Goal: Task Accomplishment & Management: Use online tool/utility

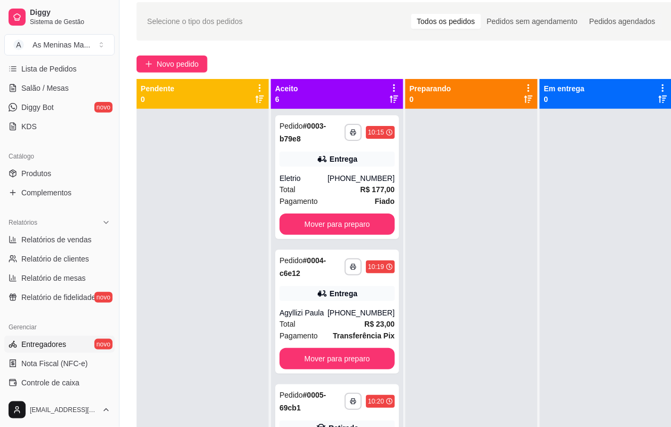
scroll to position [200, 0]
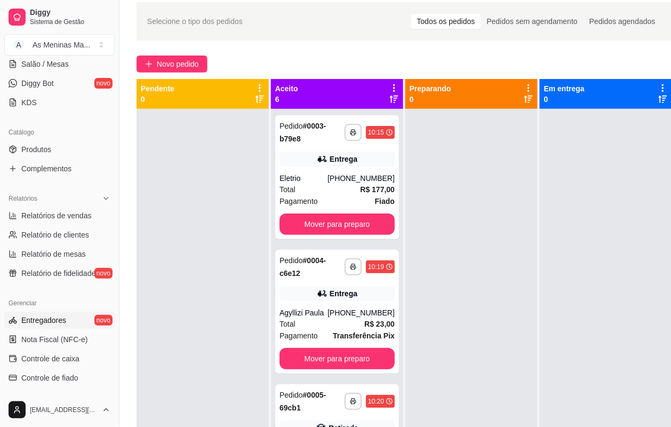
click at [68, 321] on link "Entregadores novo" at bounding box center [59, 320] width 110 height 17
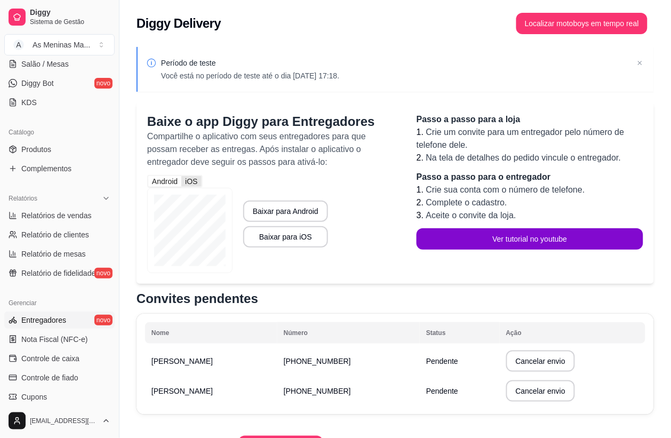
click at [196, 184] on div "iOS" at bounding box center [191, 181] width 20 height 11
click at [181, 176] on input "iOS" at bounding box center [181, 176] width 0 height 0
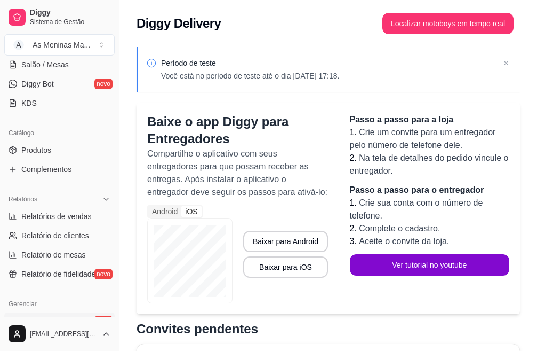
scroll to position [200, 0]
drag, startPoint x: 0, startPoint y: 5, endPoint x: 536, endPoint y: 267, distance: 597.0
click at [534, 267] on div "Período de teste Você está no período de teste até o dia [DATE] 17:18. Baixe o …" at bounding box center [329, 338] width 418 height 595
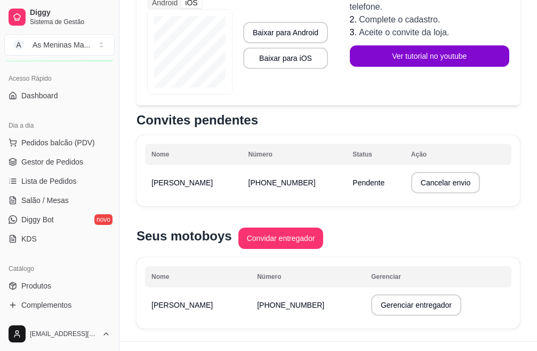
scroll to position [39, 0]
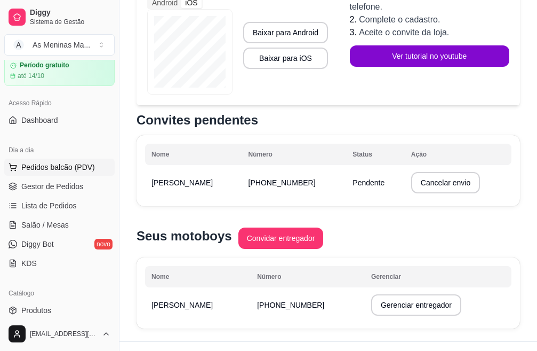
click at [77, 173] on button "Pedidos balcão (PDV)" at bounding box center [59, 167] width 110 height 17
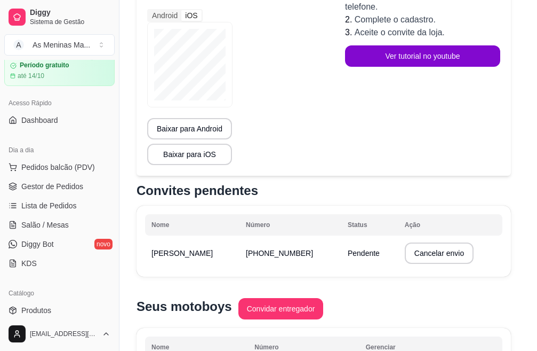
click at [49, 196] on img at bounding box center [72, 200] width 98 height 67
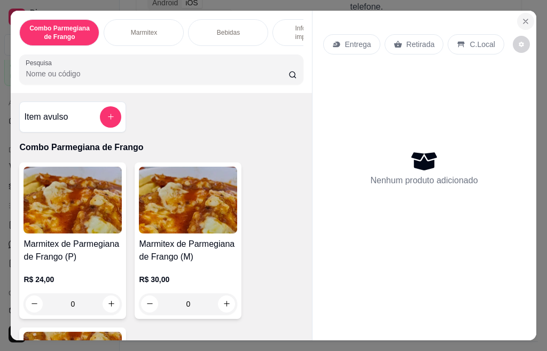
click at [521, 17] on icon "Close" at bounding box center [525, 21] width 9 height 9
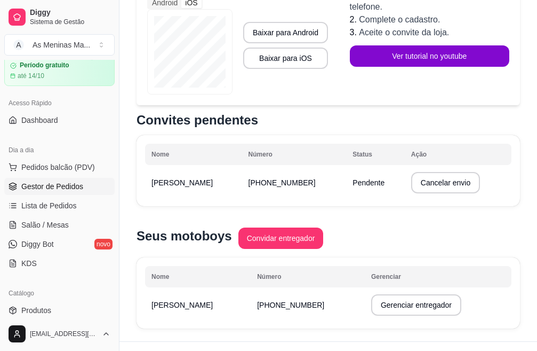
click at [62, 189] on span "Gestor de Pedidos" at bounding box center [52, 186] width 62 height 11
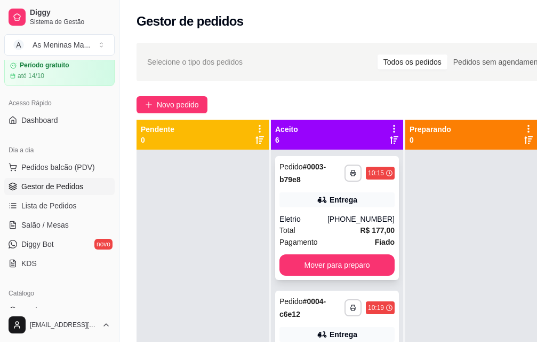
click at [318, 222] on div "Eletrio" at bounding box center [304, 218] width 48 height 11
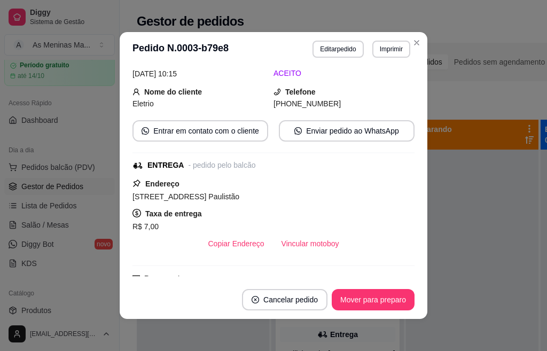
scroll to position [160, 0]
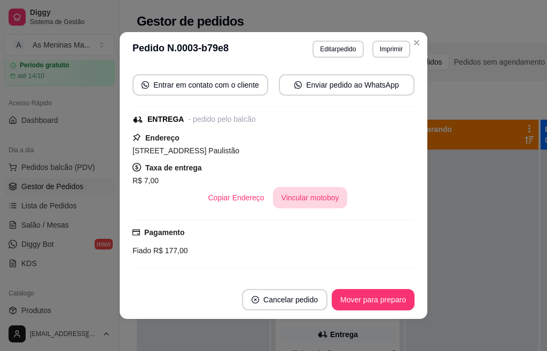
click at [290, 206] on button "Vincular motoboy" at bounding box center [310, 197] width 75 height 21
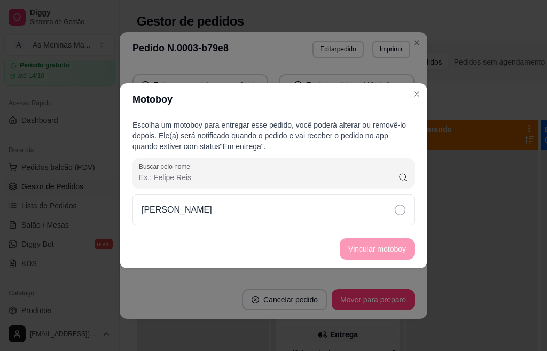
click at [280, 225] on div "Escolha um motoboy para entregar esse pedido, você poderá alterar ou removê-lo …" at bounding box center [273, 172] width 307 height 114
click at [390, 216] on div "[PERSON_NAME]" at bounding box center [273, 209] width 282 height 31
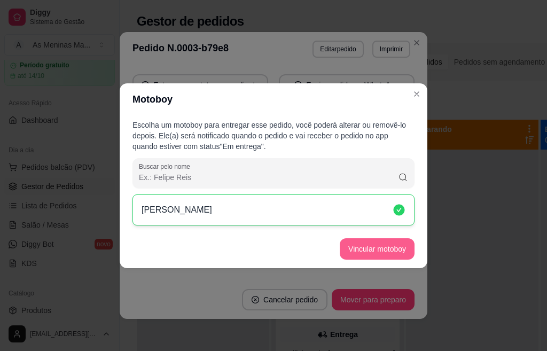
click at [397, 243] on button "Vincular motoboy" at bounding box center [376, 248] width 75 height 21
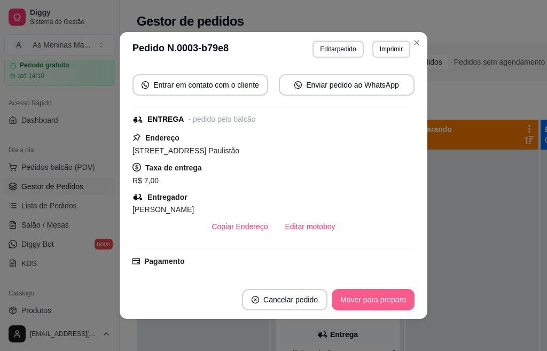
click at [369, 300] on button "Mover para preparo" at bounding box center [372, 299] width 83 height 21
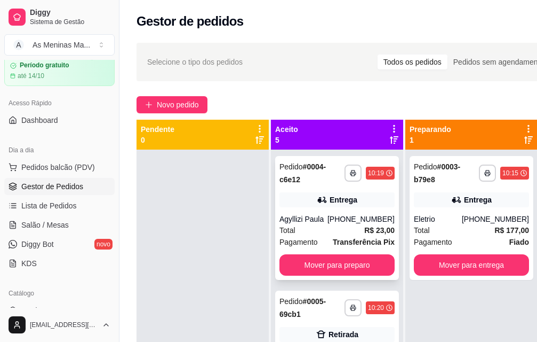
click at [343, 205] on div "Entrega" at bounding box center [337, 199] width 115 height 15
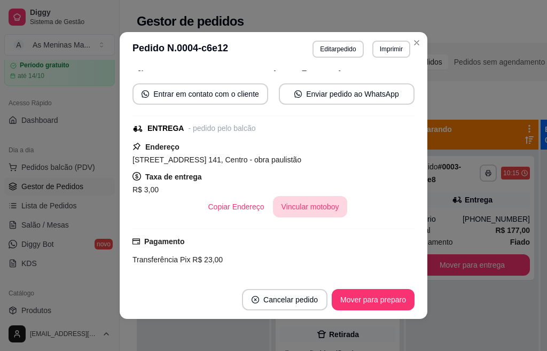
click at [304, 206] on button "Vincular motoboy" at bounding box center [310, 206] width 75 height 21
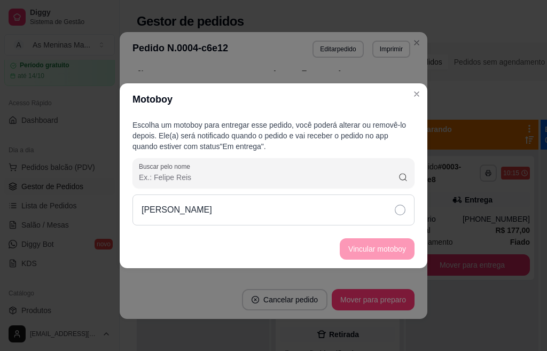
click at [270, 207] on div "[PERSON_NAME]" at bounding box center [273, 209] width 282 height 31
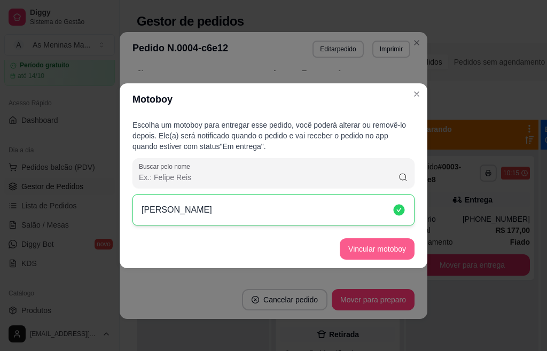
click at [384, 253] on button "Vincular motoboy" at bounding box center [376, 248] width 75 height 21
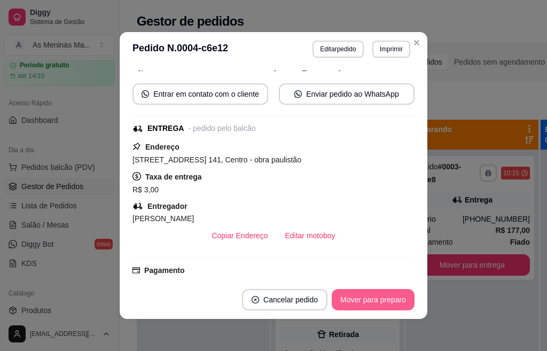
click at [361, 304] on button "Mover para preparo" at bounding box center [372, 299] width 83 height 21
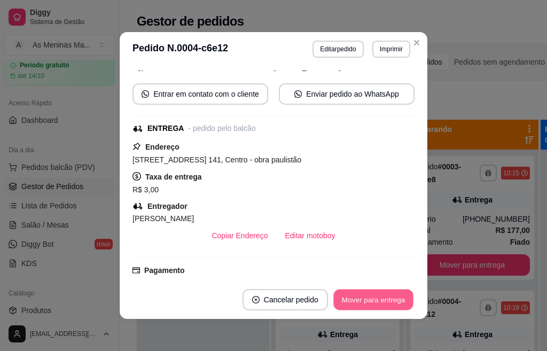
click at [381, 302] on button "Mover para entrega" at bounding box center [373, 299] width 80 height 21
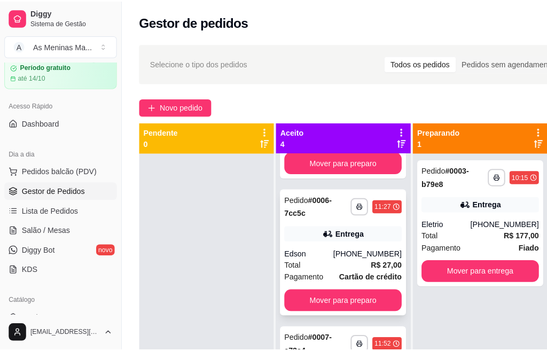
scroll to position [107, 0]
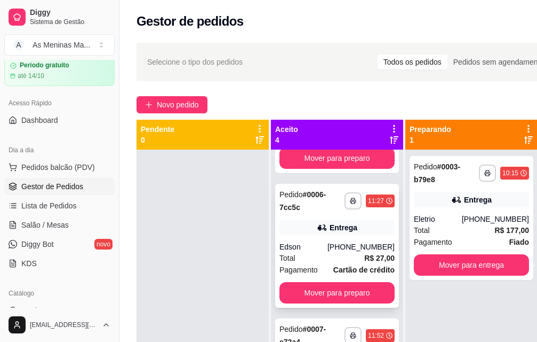
click at [354, 238] on div "**********" at bounding box center [337, 246] width 124 height 124
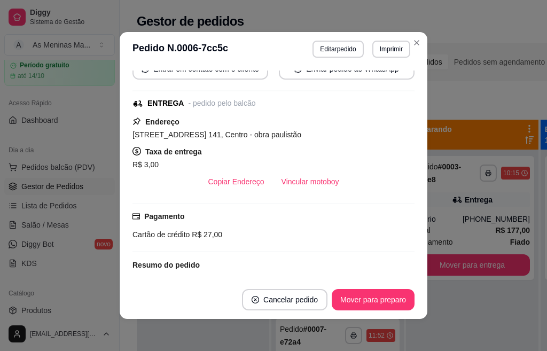
scroll to position [213, 0]
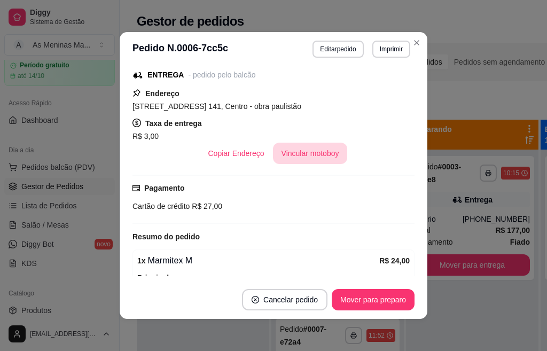
click at [304, 148] on button "Vincular motoboy" at bounding box center [310, 153] width 75 height 21
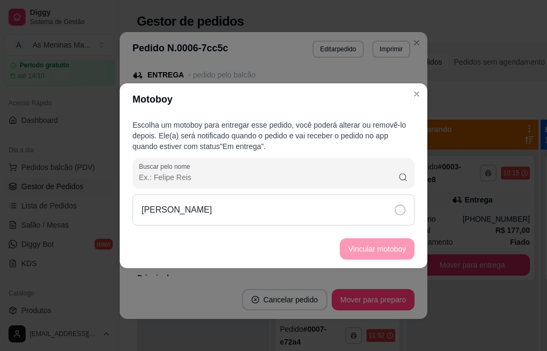
click at [405, 214] on icon at bounding box center [399, 209] width 11 height 11
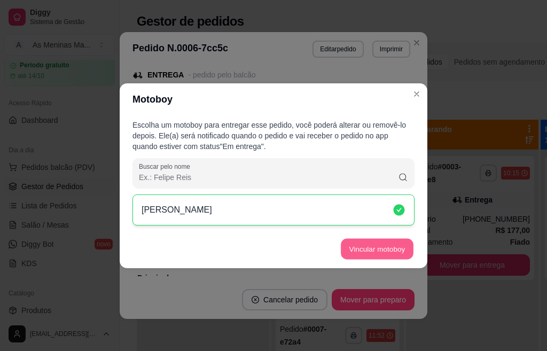
click at [394, 256] on button "Vincular motoboy" at bounding box center [377, 248] width 73 height 21
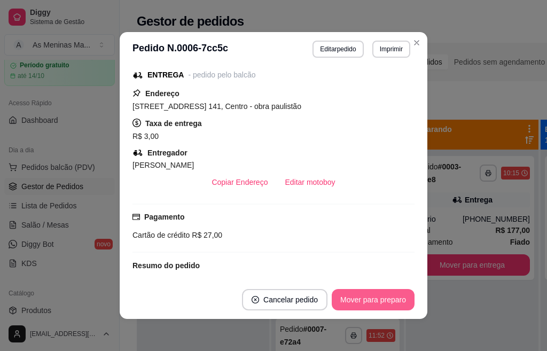
click at [384, 306] on button "Mover para preparo" at bounding box center [372, 299] width 83 height 21
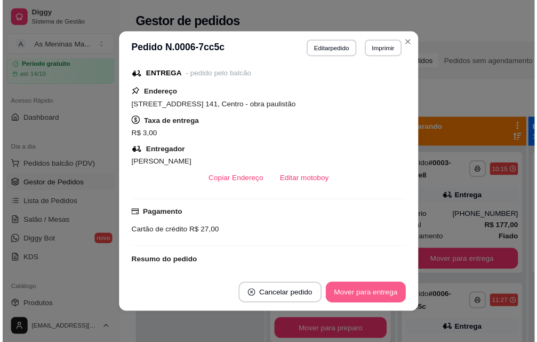
scroll to position [64, 0]
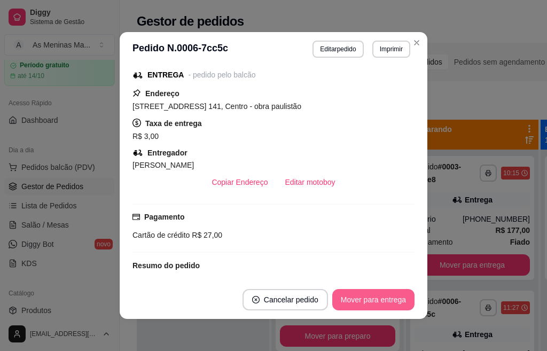
click at [383, 303] on button "Mover para entrega" at bounding box center [373, 299] width 82 height 21
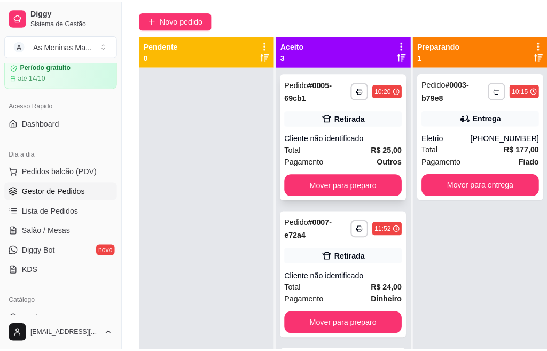
scroll to position [65, 0]
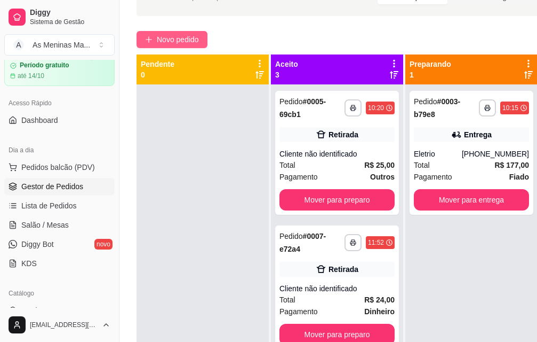
click at [154, 39] on button "Novo pedido" at bounding box center [172, 39] width 71 height 17
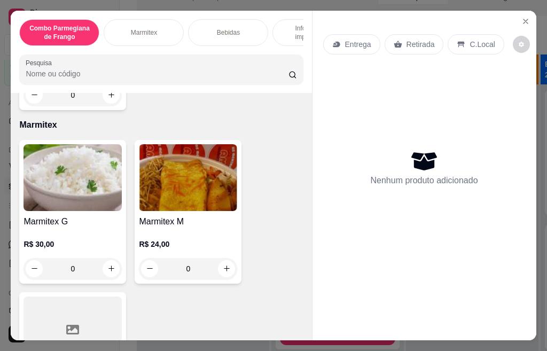
scroll to position [534, 0]
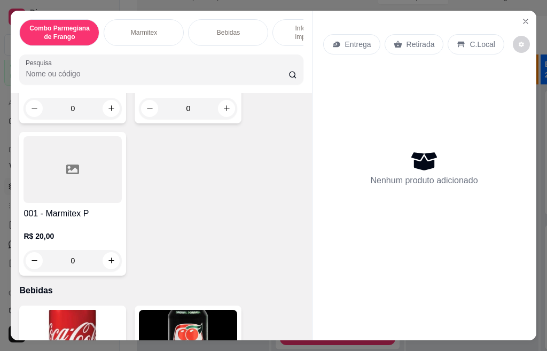
click at [86, 217] on h4 "001 - Marmitex P" at bounding box center [72, 213] width 98 height 13
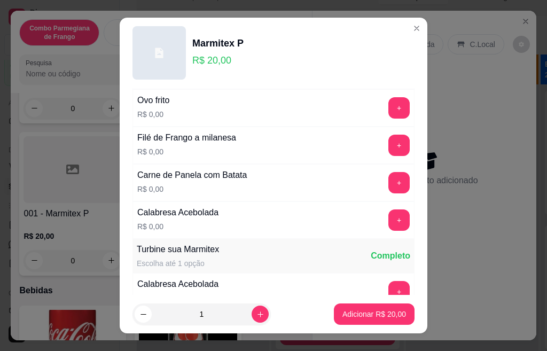
scroll to position [427, 0]
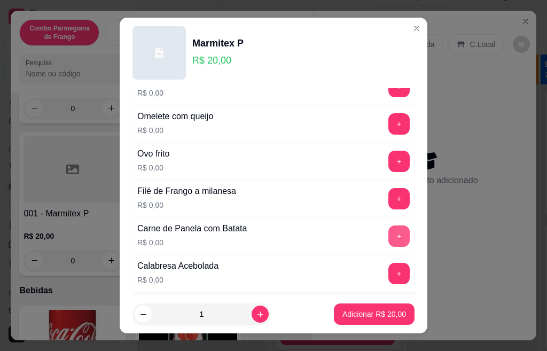
click at [388, 233] on button "+" at bounding box center [398, 235] width 21 height 21
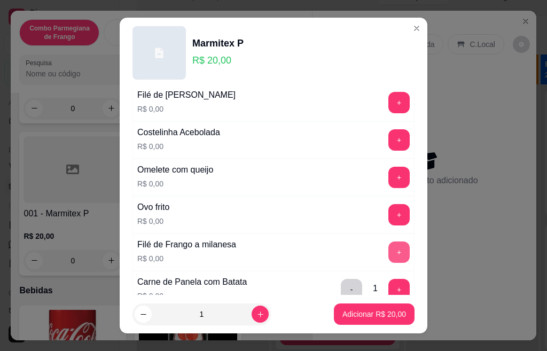
click at [388, 252] on button "+" at bounding box center [398, 251] width 21 height 21
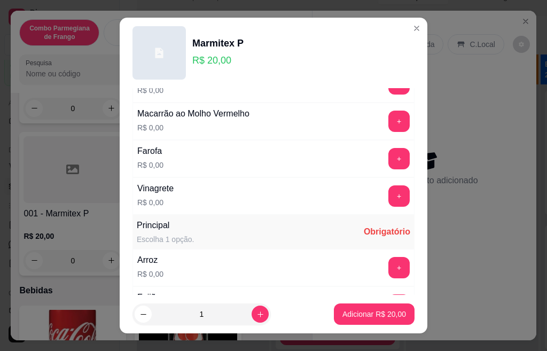
scroll to position [0, 0]
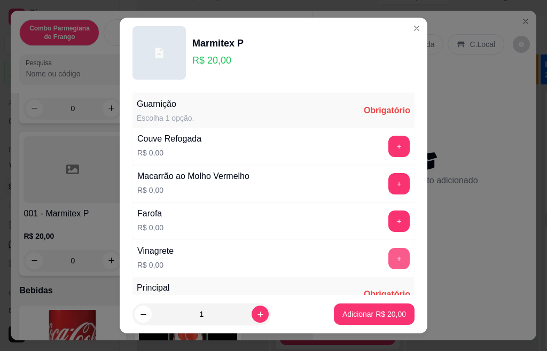
click at [388, 257] on button "+" at bounding box center [398, 258] width 21 height 21
click at [388, 216] on button "+" at bounding box center [398, 220] width 21 height 21
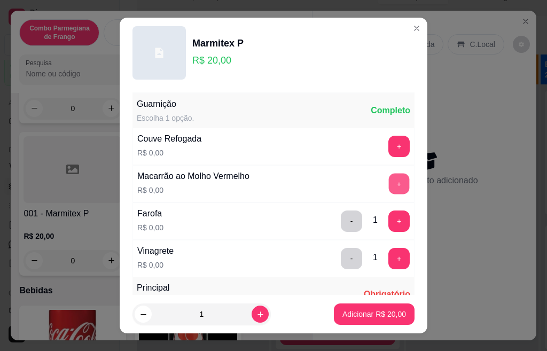
click at [378, 172] on div "Macarrão ao Molho Vermelho R$ 0,00 +" at bounding box center [273, 183] width 282 height 37
click at [389, 146] on button "+" at bounding box center [399, 146] width 21 height 21
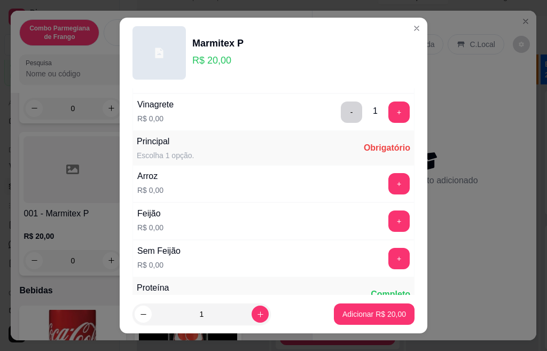
scroll to position [160, 0]
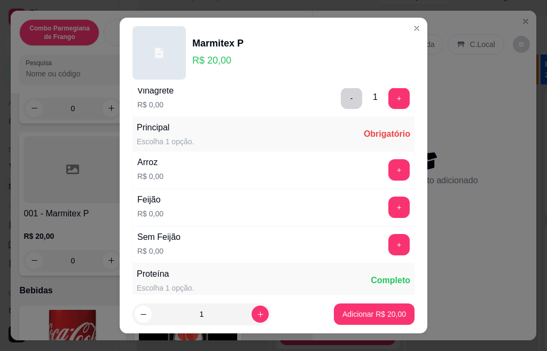
click at [388, 175] on button "+" at bounding box center [398, 169] width 21 height 21
click at [388, 211] on button "+" at bounding box center [398, 206] width 21 height 21
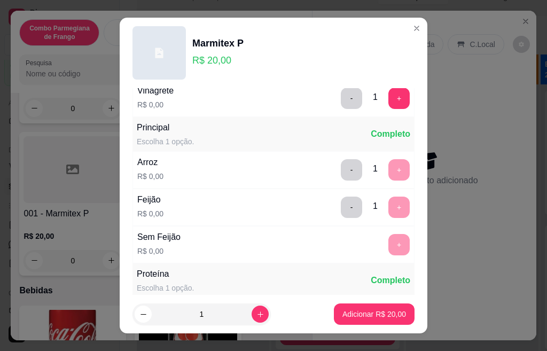
click at [359, 314] on p "Adicionar R$ 20,00" at bounding box center [374, 314] width 64 height 11
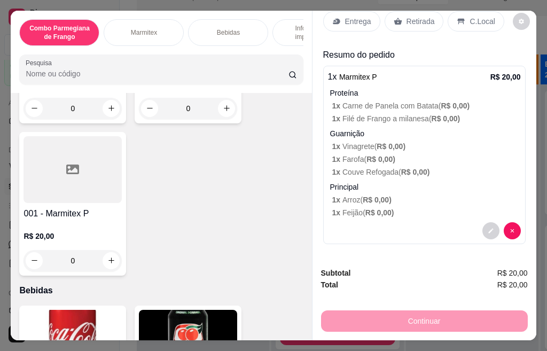
scroll to position [0, 0]
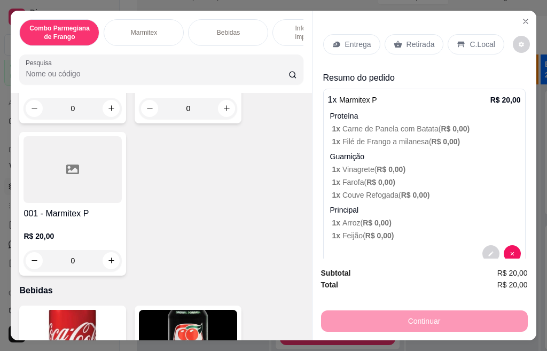
click at [418, 39] on p "Retirada" at bounding box center [420, 44] width 28 height 11
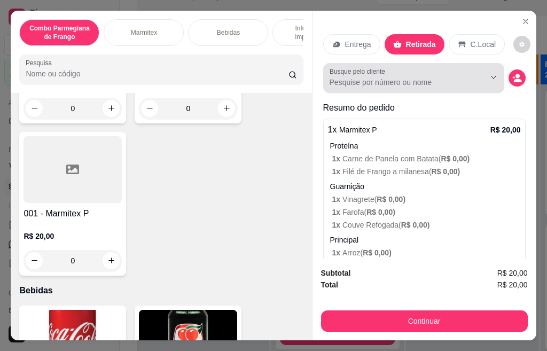
click at [361, 70] on label "Busque pelo cliente" at bounding box center [358, 71] width 59 height 9
click at [361, 77] on input "Busque pelo cliente" at bounding box center [398, 82] width 138 height 11
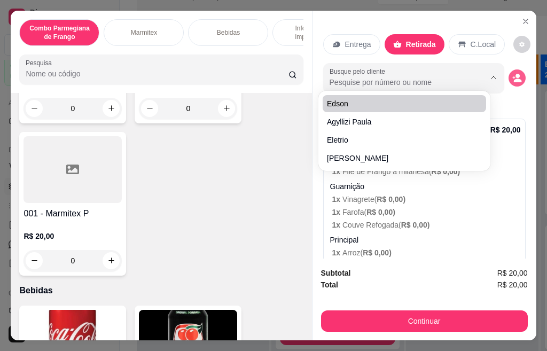
click at [515, 74] on circle "decrease-product-quantity" at bounding box center [517, 76] width 4 height 4
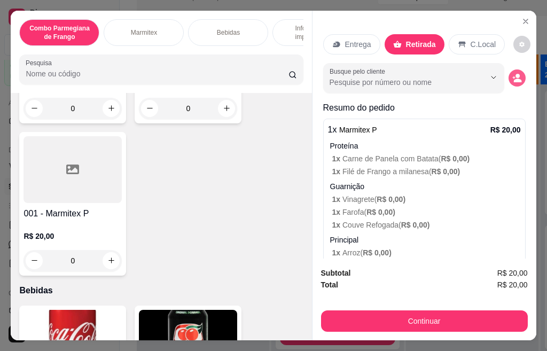
click at [515, 74] on circle "decrease-product-quantity" at bounding box center [517, 76] width 4 height 4
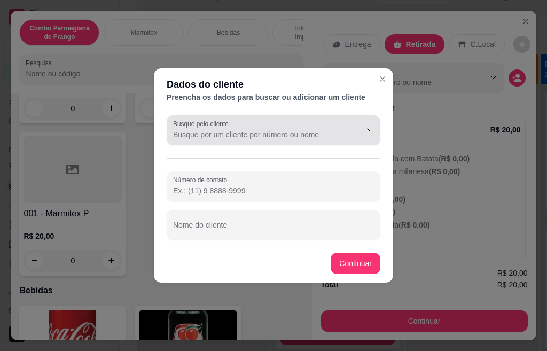
click at [211, 137] on input "Busque pelo cliente" at bounding box center [258, 134] width 171 height 11
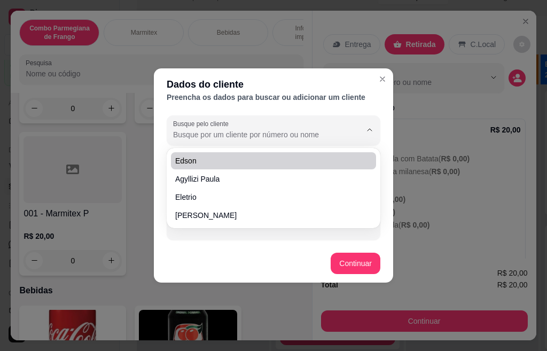
click at [347, 102] on div "Preencha os dados para buscar ou adicionar um cliente" at bounding box center [273, 97] width 213 height 11
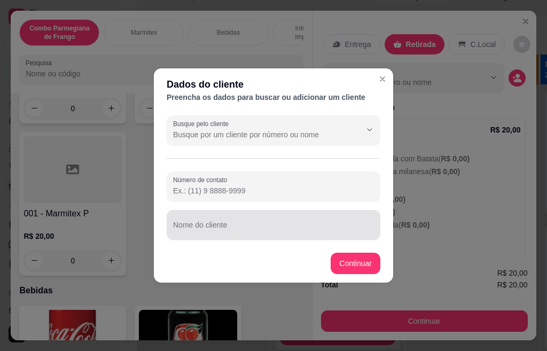
click at [228, 224] on div "Nome do cliente" at bounding box center [273, 225] width 213 height 30
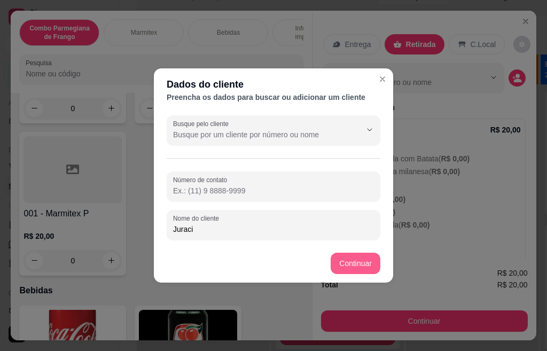
type input "Juraci"
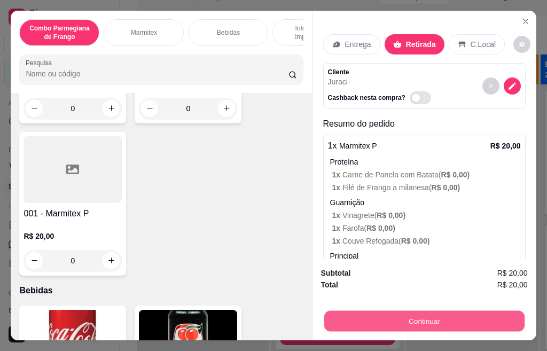
click at [422, 321] on button "Continuar" at bounding box center [423, 321] width 200 height 21
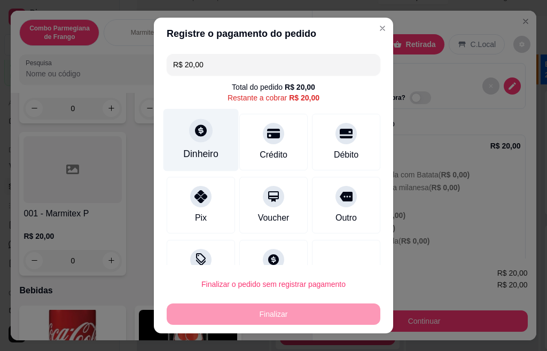
click at [189, 147] on div "Dinheiro" at bounding box center [200, 154] width 35 height 14
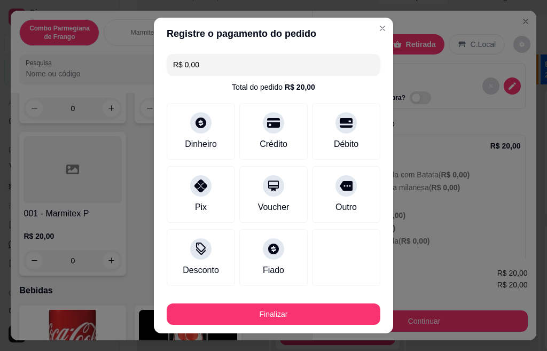
click at [219, 306] on button "Finalizar" at bounding box center [273, 313] width 213 height 21
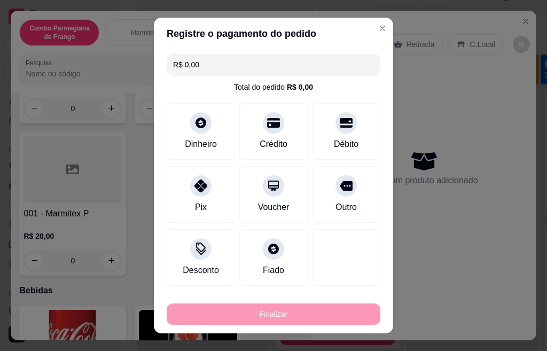
type input "-R$ 20,00"
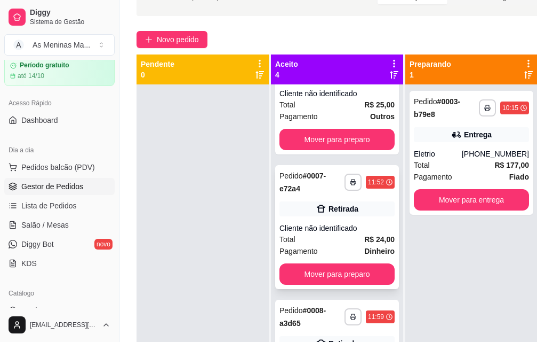
scroll to position [53, 0]
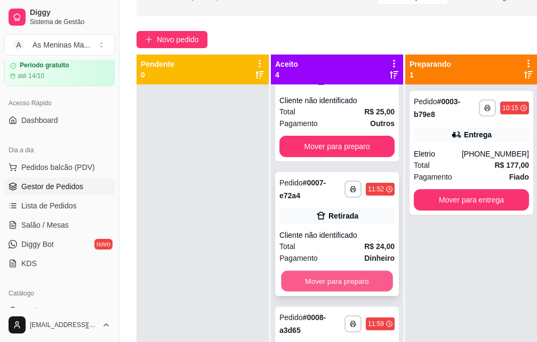
click at [321, 280] on button "Mover para preparo" at bounding box center [337, 281] width 112 height 21
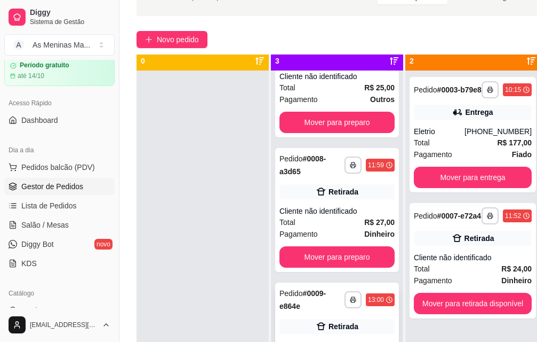
scroll to position [39, 0]
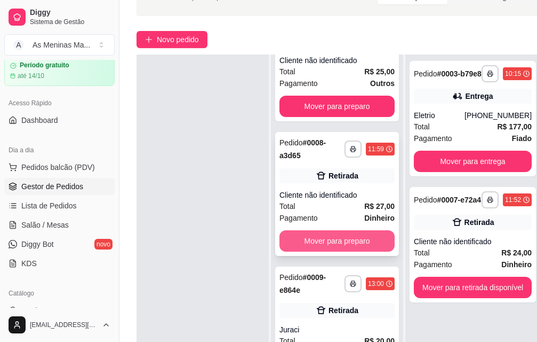
click at [328, 230] on button "Mover para preparo" at bounding box center [337, 240] width 115 height 21
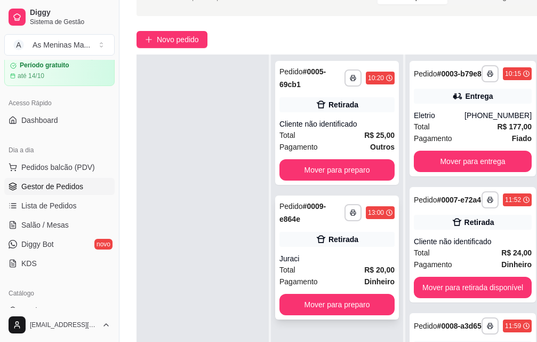
scroll to position [0, 0]
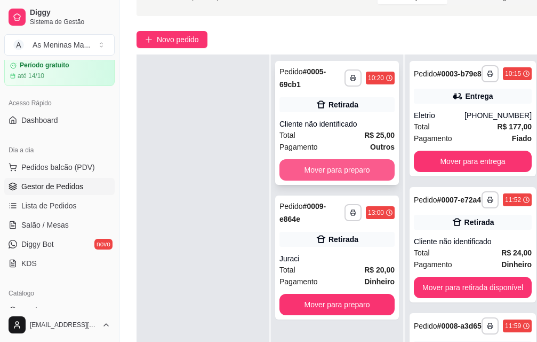
click at [345, 162] on button "Mover para preparo" at bounding box center [337, 169] width 115 height 21
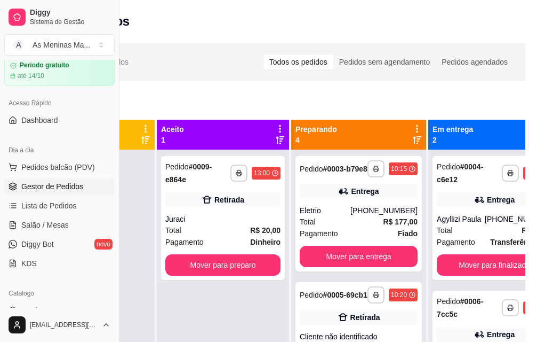
scroll to position [0, 120]
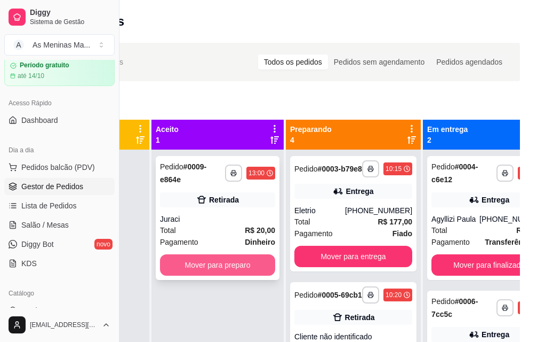
click at [190, 265] on button "Mover para preparo" at bounding box center [217, 264] width 115 height 21
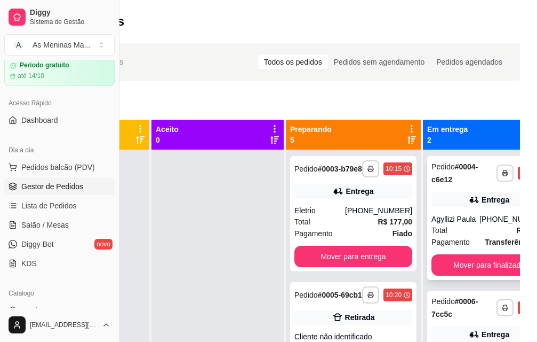
scroll to position [39, 0]
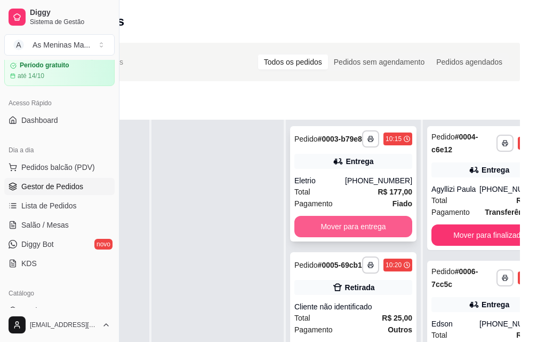
click at [370, 226] on button "Mover para entrega" at bounding box center [354, 226] width 118 height 21
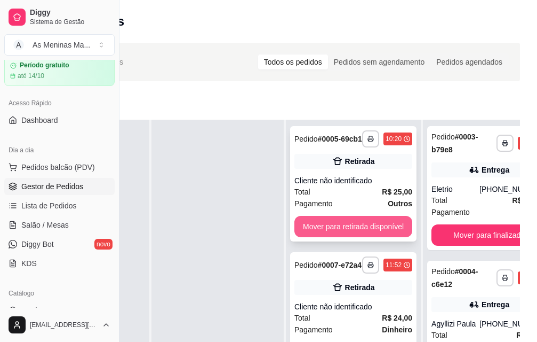
click at [366, 227] on button "Mover para retirada disponível" at bounding box center [354, 226] width 118 height 21
click at [346, 228] on button "Mover para retirada disponível" at bounding box center [354, 226] width 118 height 21
click at [380, 227] on button "Mover para retirada disponível" at bounding box center [353, 226] width 114 height 21
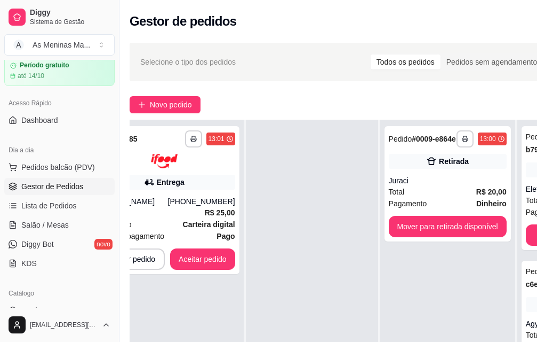
scroll to position [0, 0]
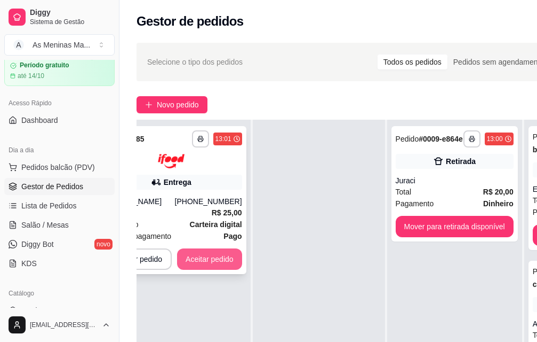
click at [196, 253] on button "Aceitar pedido" at bounding box center [209, 258] width 65 height 21
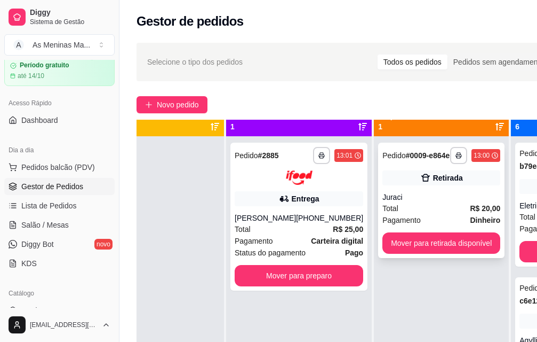
scroll to position [0, 45]
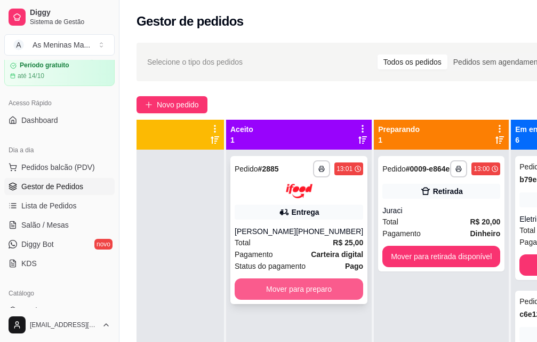
click at [289, 290] on button "Mover para preparo" at bounding box center [299, 288] width 129 height 21
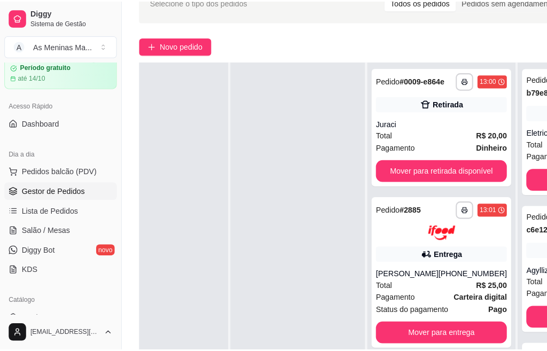
scroll to position [160, 0]
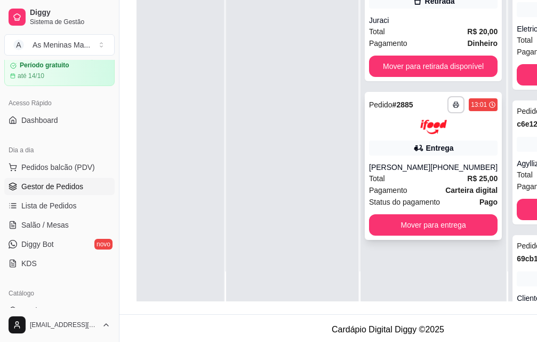
click at [425, 157] on div "**********" at bounding box center [433, 166] width 137 height 148
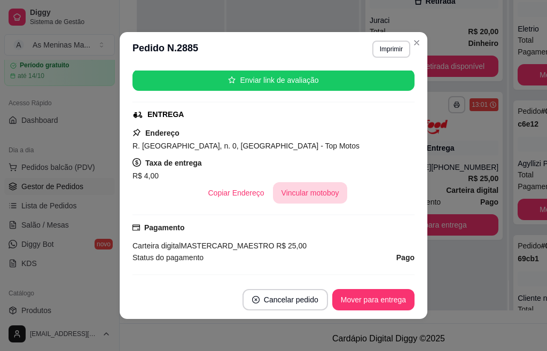
click at [303, 189] on button "Vincular motoboy" at bounding box center [310, 192] width 75 height 21
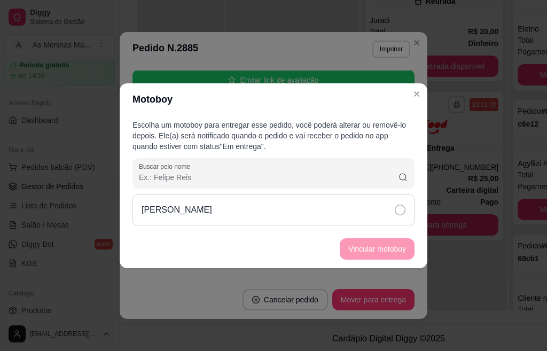
click at [402, 208] on icon at bounding box center [399, 209] width 11 height 11
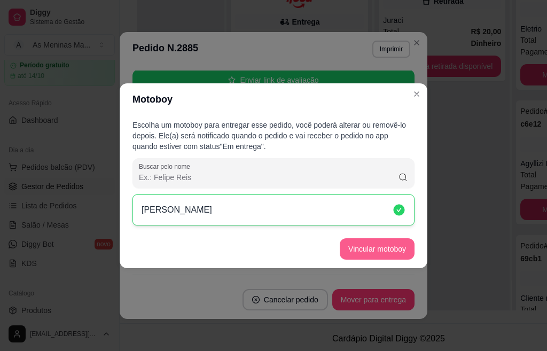
click at [392, 250] on button "Vincular motoboy" at bounding box center [376, 248] width 75 height 21
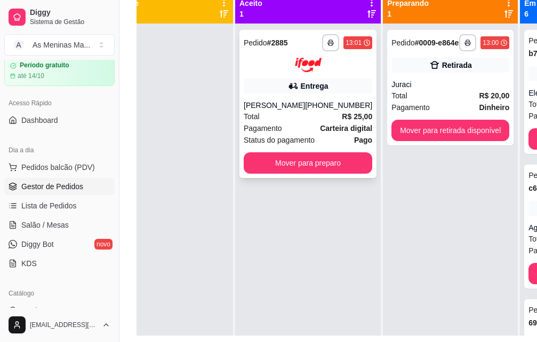
scroll to position [107, 0]
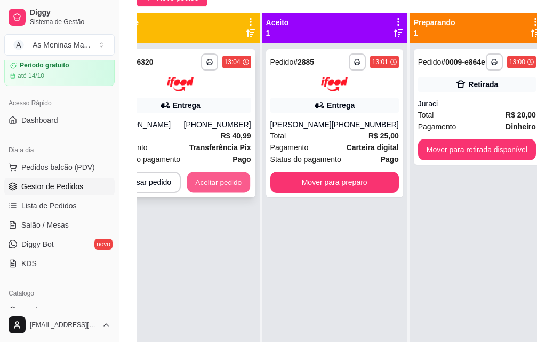
click at [195, 183] on button "Aceitar pedido" at bounding box center [218, 181] width 63 height 21
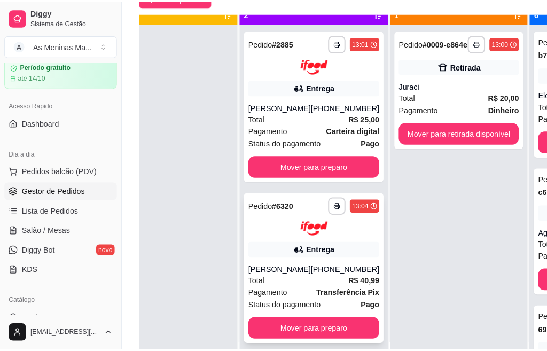
scroll to position [39, 36]
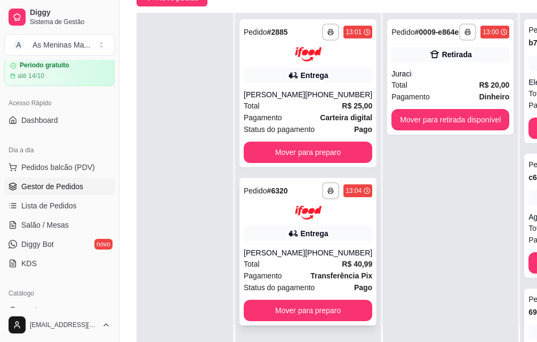
click at [307, 258] on div "Total R$ 40,99" at bounding box center [308, 264] width 129 height 12
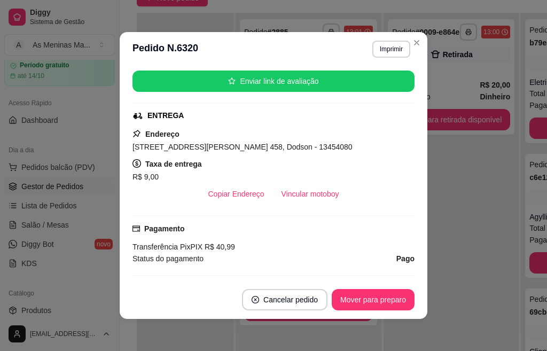
scroll to position [160, 0]
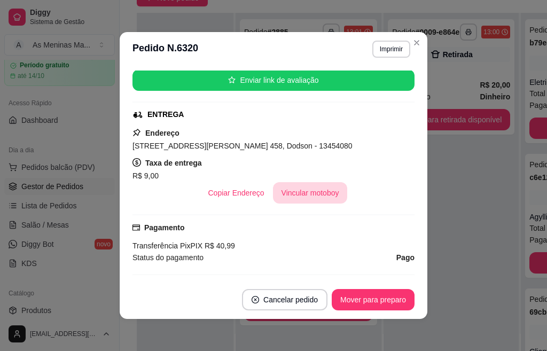
click at [300, 197] on button "Vincular motoboy" at bounding box center [310, 192] width 75 height 21
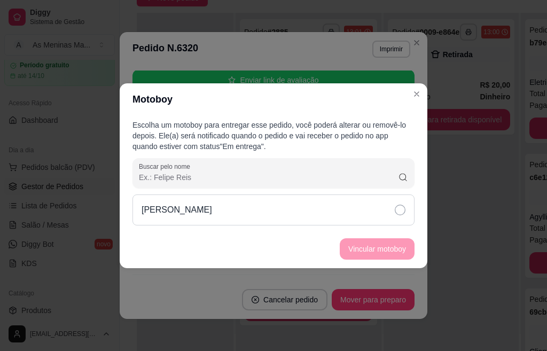
click at [394, 213] on icon at bounding box center [399, 209] width 11 height 11
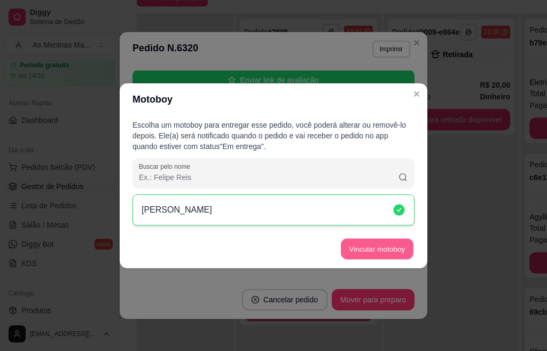
click at [398, 250] on button "Vincular motoboy" at bounding box center [377, 248] width 73 height 21
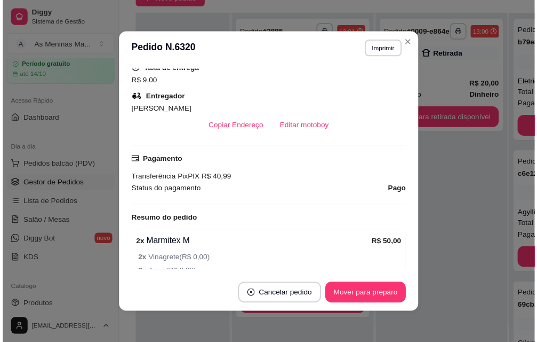
scroll to position [251, 0]
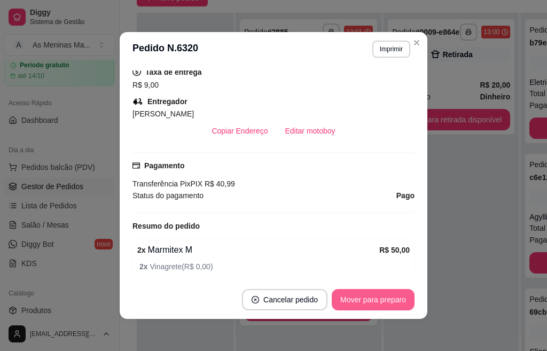
click at [354, 297] on button "Mover para preparo" at bounding box center [372, 299] width 83 height 21
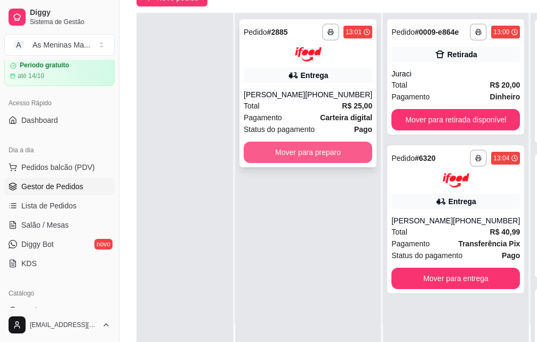
click at [305, 142] on button "Mover para preparo" at bounding box center [308, 151] width 129 height 21
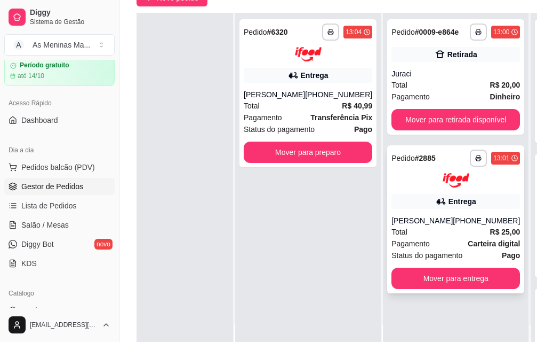
scroll to position [0, 36]
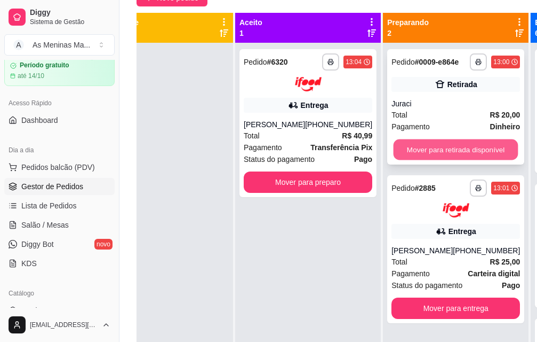
click at [447, 155] on button "Mover para retirada disponível" at bounding box center [456, 149] width 125 height 21
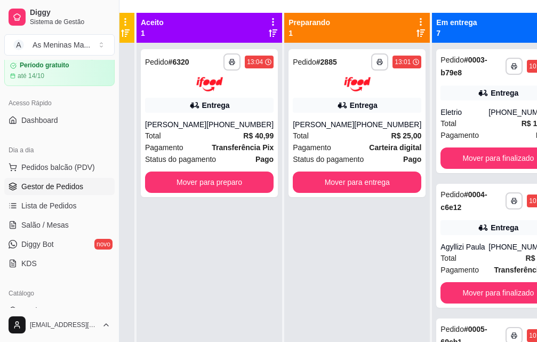
scroll to position [107, 120]
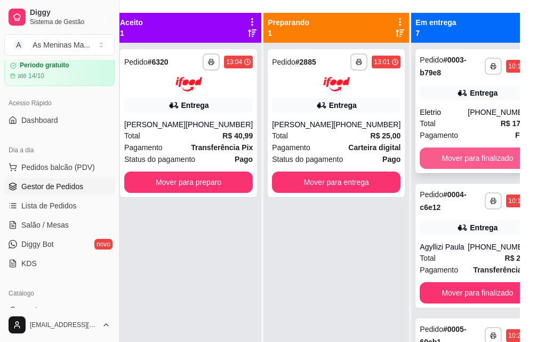
click at [447, 156] on button "Mover para finalizado" at bounding box center [477, 157] width 115 height 21
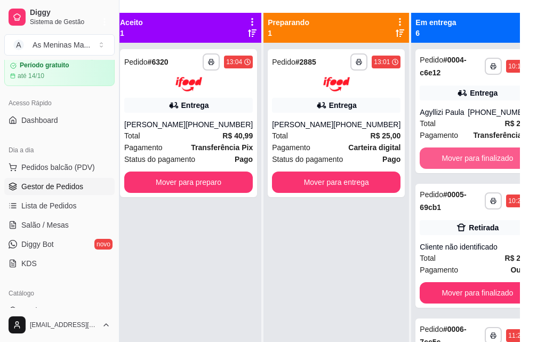
click at [447, 156] on button "Mover para finalizado" at bounding box center [477, 157] width 115 height 21
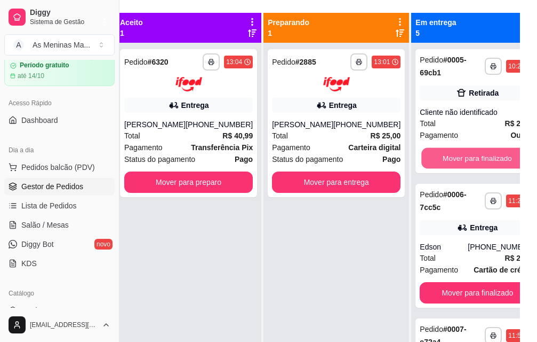
click at [447, 156] on button "Mover para finalizado" at bounding box center [478, 158] width 112 height 21
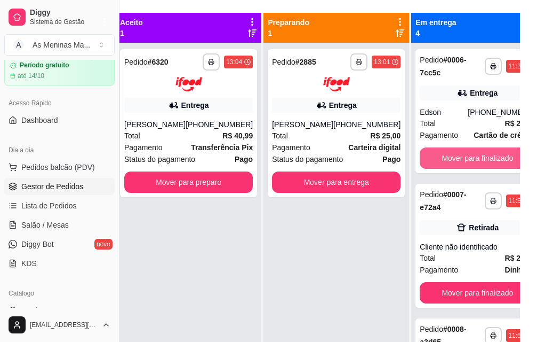
click at [447, 156] on button "Mover para finalizado" at bounding box center [477, 157] width 115 height 21
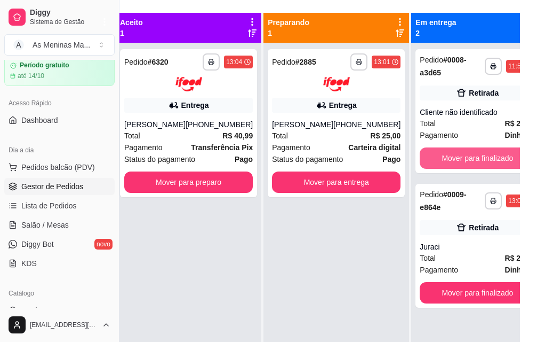
click at [447, 156] on button "Mover para finalizado" at bounding box center [477, 157] width 115 height 21
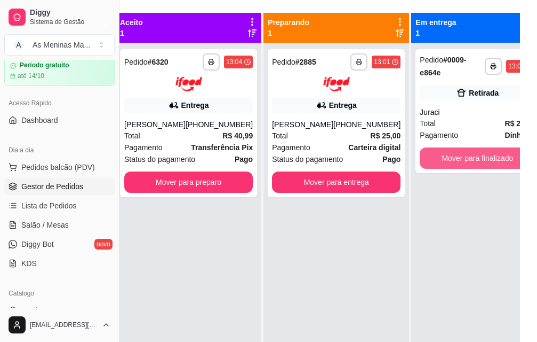
click at [447, 156] on button "Mover para finalizado" at bounding box center [477, 157] width 115 height 21
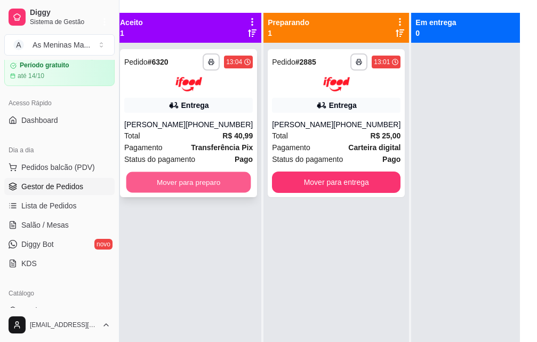
click at [163, 175] on button "Mover para preparo" at bounding box center [188, 181] width 125 height 21
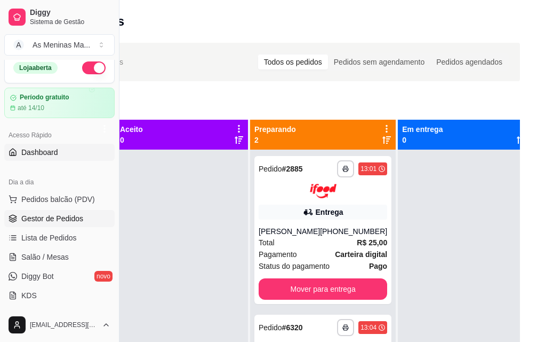
scroll to position [0, 0]
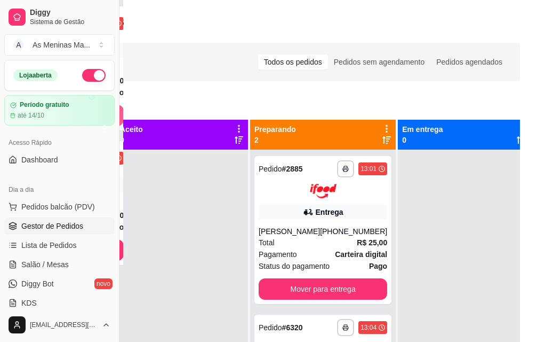
click at [57, 227] on span "Gestor de Pedidos" at bounding box center [52, 225] width 62 height 11
click at [58, 205] on span "Pedidos balcão (PDV)" at bounding box center [58, 206] width 74 height 11
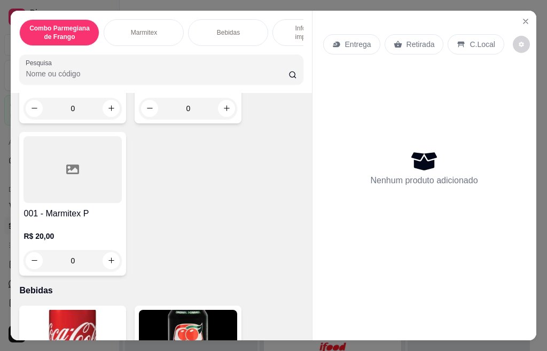
scroll to position [480, 0]
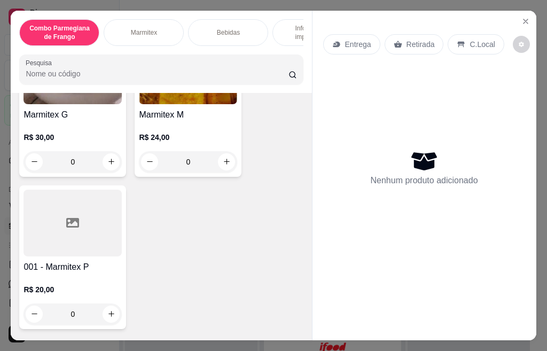
click at [173, 121] on h4 "Marmitex M" at bounding box center [188, 114] width 98 height 13
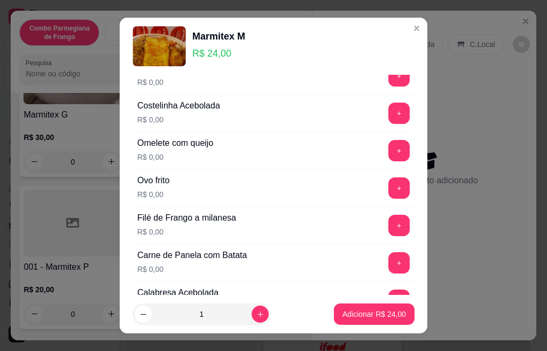
scroll to position [427, 0]
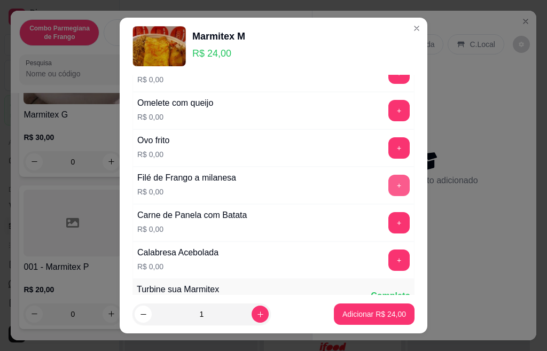
click at [388, 183] on button "+" at bounding box center [398, 185] width 21 height 21
click at [388, 185] on button "+" at bounding box center [398, 185] width 21 height 21
click at [341, 189] on button "-" at bounding box center [351, 185] width 21 height 21
click at [388, 222] on button "+" at bounding box center [398, 222] width 21 height 21
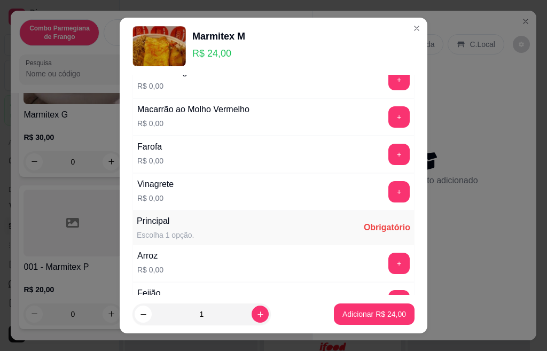
scroll to position [0, 0]
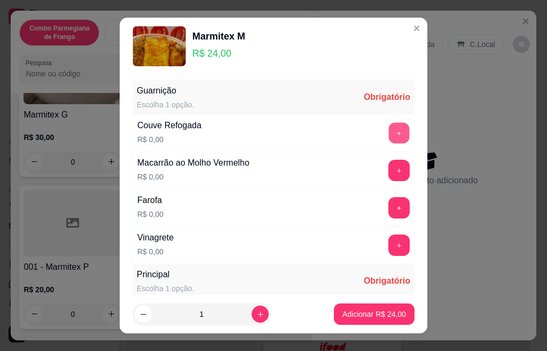
click at [389, 127] on button "+" at bounding box center [399, 132] width 21 height 21
click at [389, 168] on button "+" at bounding box center [399, 170] width 21 height 21
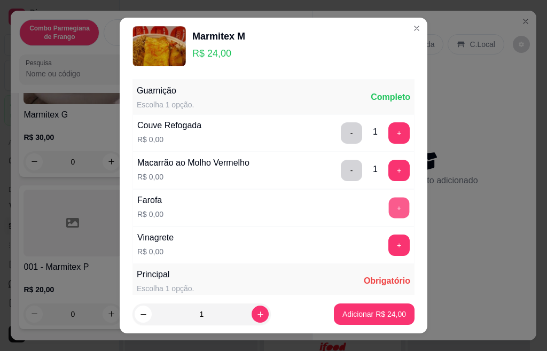
click at [389, 212] on button "+" at bounding box center [399, 207] width 21 height 21
click at [379, 231] on div "Vinagrete R$ 0,00 +" at bounding box center [273, 244] width 282 height 37
click at [388, 246] on button "+" at bounding box center [398, 244] width 21 height 21
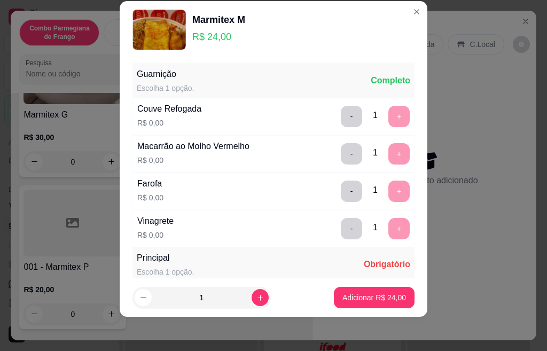
scroll to position [189, 0]
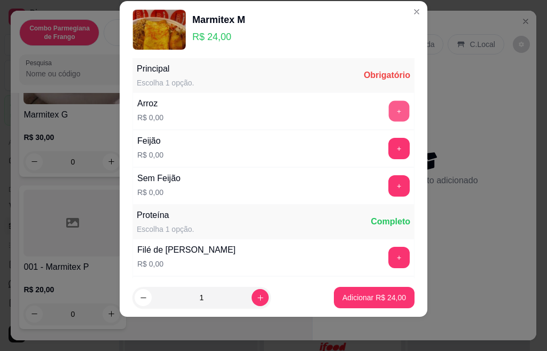
click at [389, 117] on button "+" at bounding box center [399, 110] width 21 height 21
click at [388, 152] on button "+" at bounding box center [398, 148] width 21 height 21
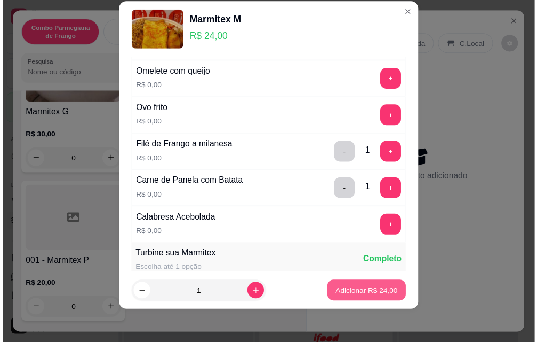
scroll to position [442, 0]
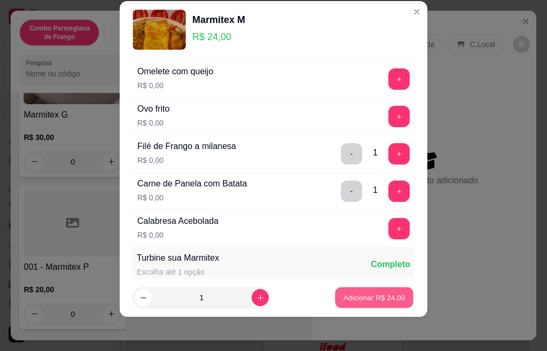
click at [350, 302] on p "Adicionar R$ 24,00" at bounding box center [374, 297] width 62 height 10
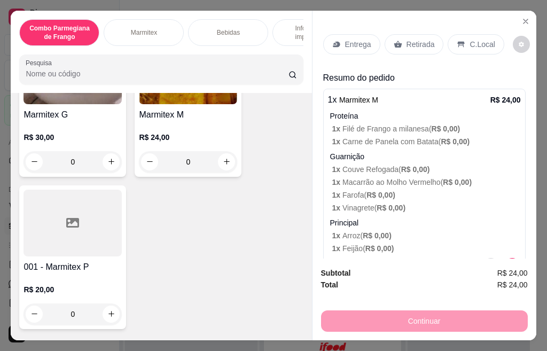
click at [418, 39] on p "Retirada" at bounding box center [420, 44] width 28 height 11
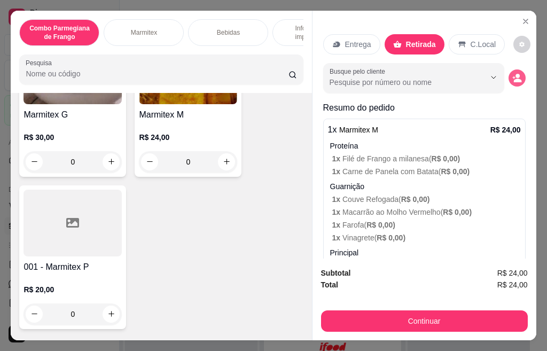
click at [512, 73] on icon "decrease-product-quantity" at bounding box center [517, 78] width 10 height 10
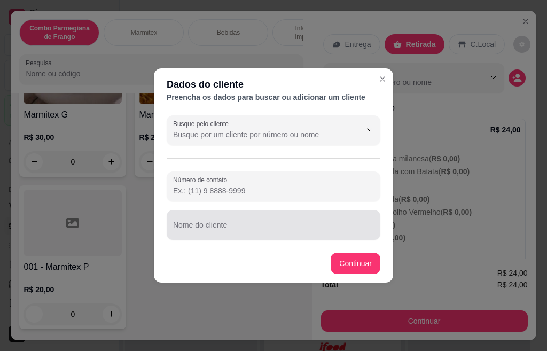
click at [236, 220] on div at bounding box center [273, 224] width 201 height 21
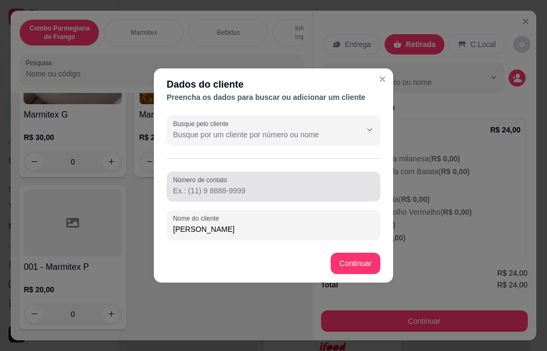
type input "[PERSON_NAME]"
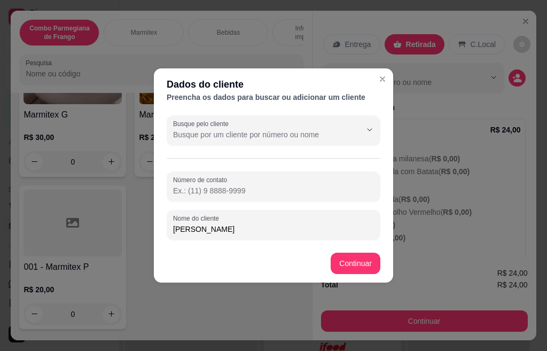
click at [226, 190] on input "Número de contato" at bounding box center [273, 190] width 201 height 11
type input "[PHONE_NUMBER]"
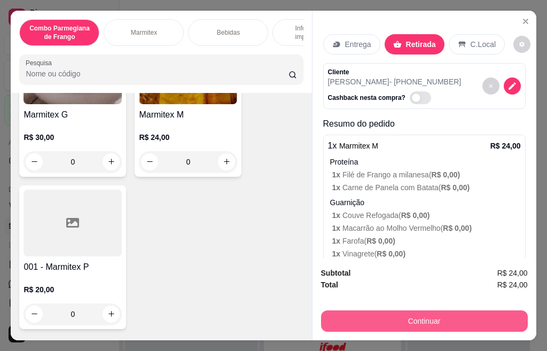
click at [420, 313] on button "Continuar" at bounding box center [424, 320] width 207 height 21
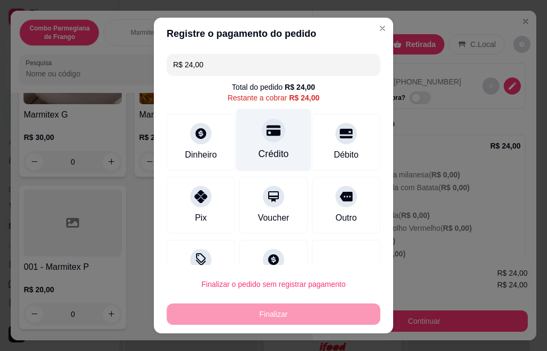
drag, startPoint x: 254, startPoint y: 153, endPoint x: 257, endPoint y: 148, distance: 6.1
click at [260, 145] on div "Crédito" at bounding box center [273, 140] width 75 height 62
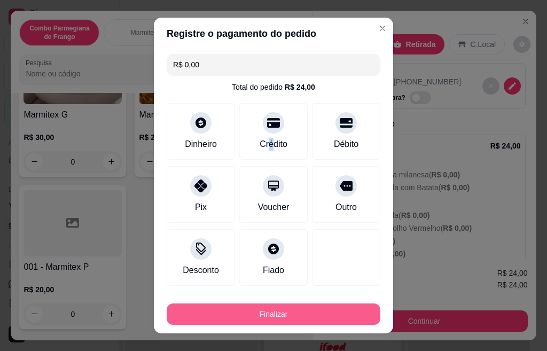
click at [290, 309] on button "Finalizar" at bounding box center [273, 313] width 213 height 21
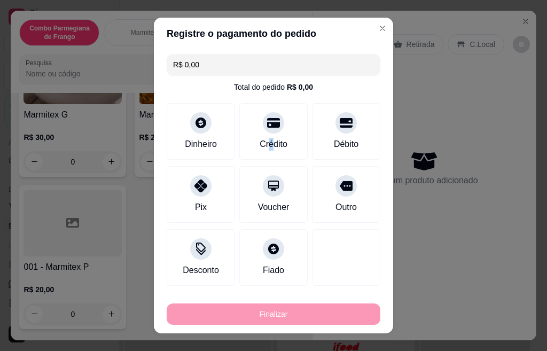
type input "-R$ 24,00"
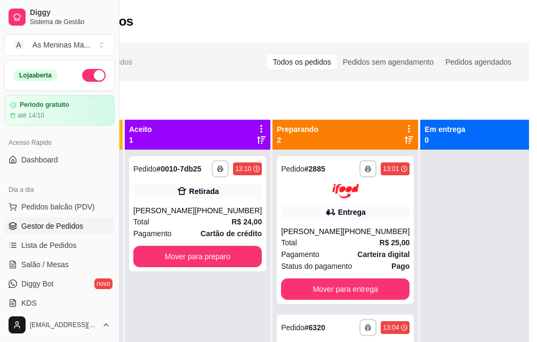
scroll to position [0, 34]
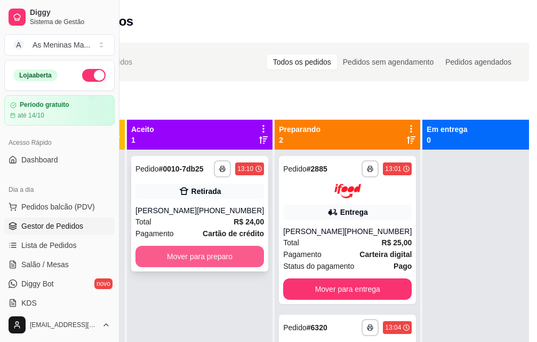
click at [173, 266] on button "Mover para preparo" at bounding box center [200, 256] width 129 height 21
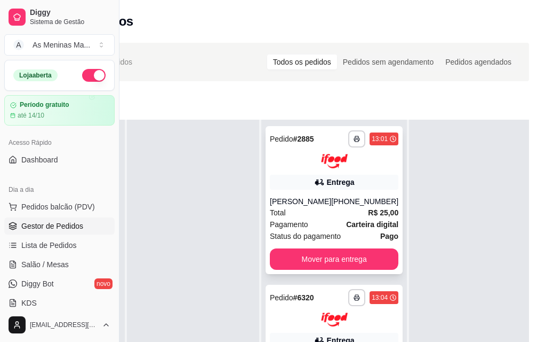
scroll to position [39, 34]
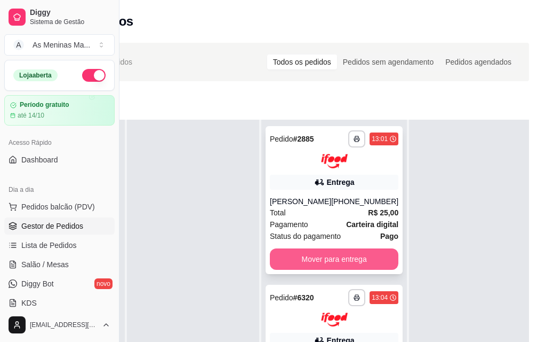
click at [337, 249] on button "Mover para entrega" at bounding box center [334, 258] width 129 height 21
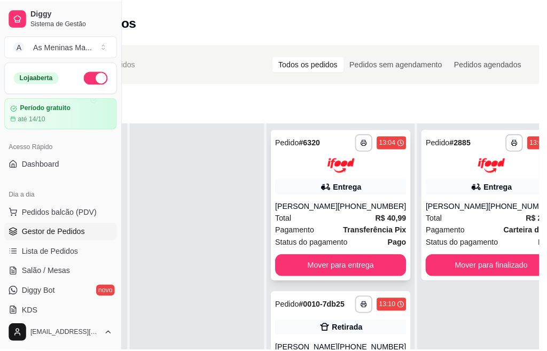
scroll to position [53, 110]
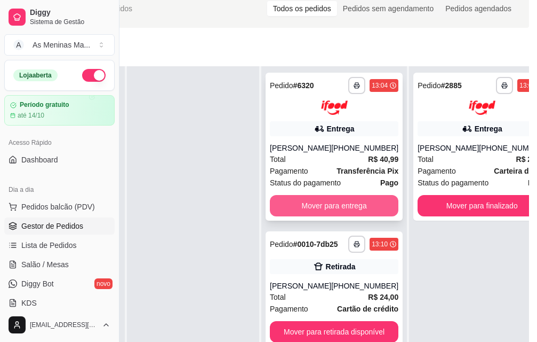
click at [332, 199] on button "Mover para entrega" at bounding box center [334, 205] width 129 height 21
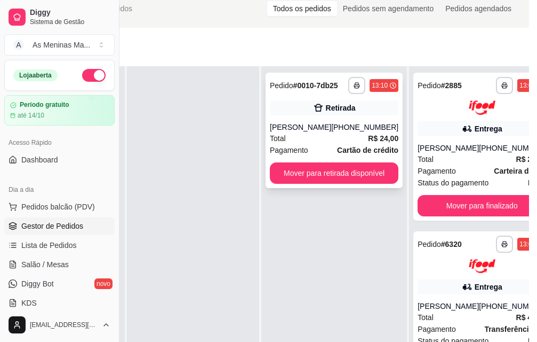
click at [372, 125] on div "[PHONE_NUMBER]" at bounding box center [364, 127] width 67 height 11
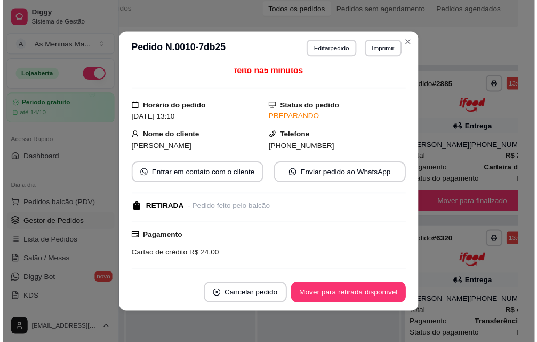
scroll to position [0, 0]
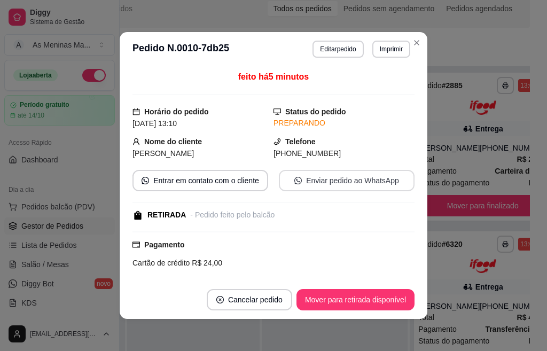
click at [305, 177] on button "Enviar pedido ao WhatsApp" at bounding box center [347, 180] width 136 height 21
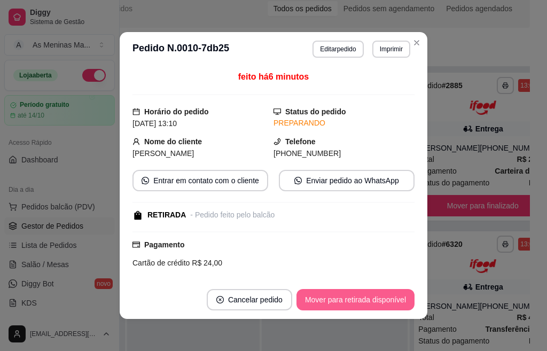
click at [323, 303] on button "Mover para retirada disponível" at bounding box center [355, 299] width 118 height 21
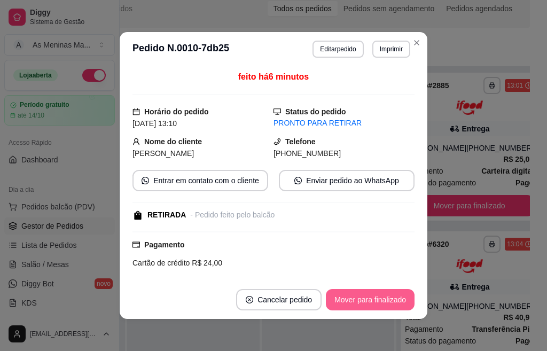
click at [371, 297] on button "Mover para finalizado" at bounding box center [370, 299] width 89 height 21
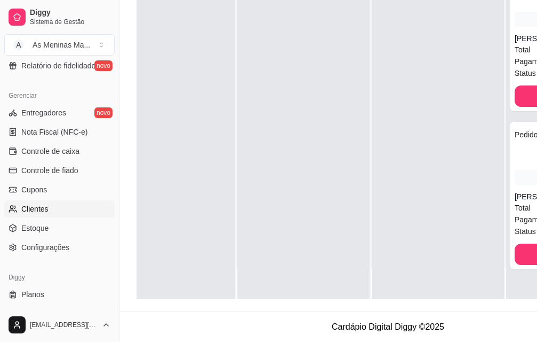
scroll to position [417, 0]
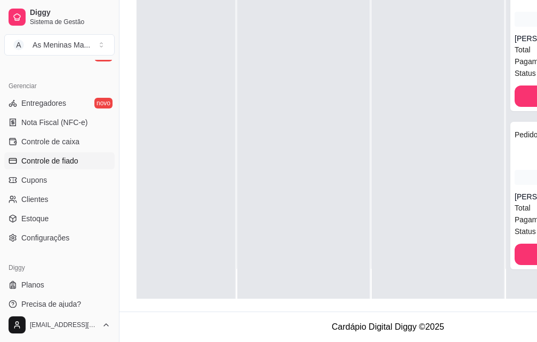
click at [54, 160] on span "Controle de fiado" at bounding box center [49, 160] width 57 height 11
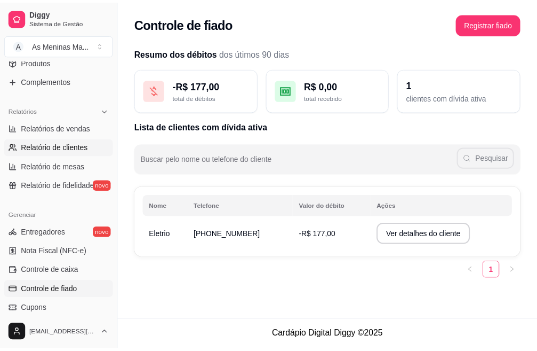
scroll to position [257, 0]
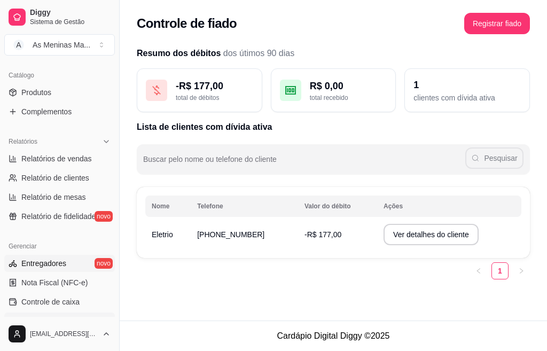
click at [60, 265] on span "Entregadores" at bounding box center [43, 263] width 45 height 11
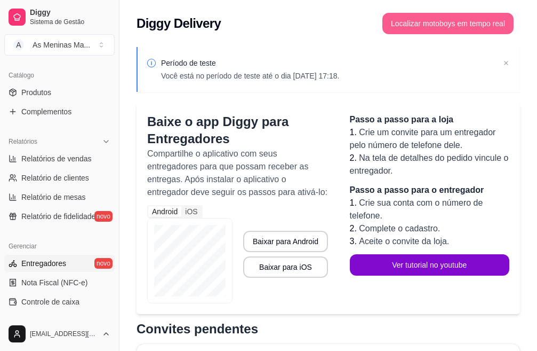
click at [430, 27] on button "Localizar motoboys em tempo real" at bounding box center [448, 23] width 131 height 21
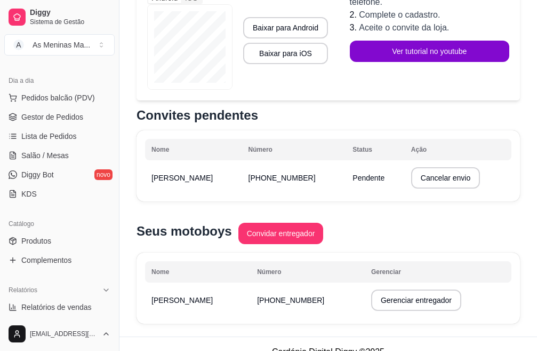
scroll to position [97, 0]
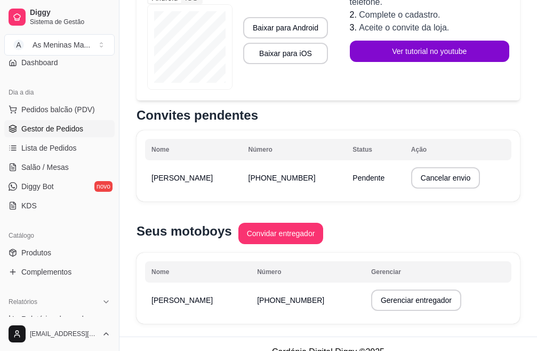
click at [46, 123] on link "Gestor de Pedidos" at bounding box center [59, 128] width 110 height 17
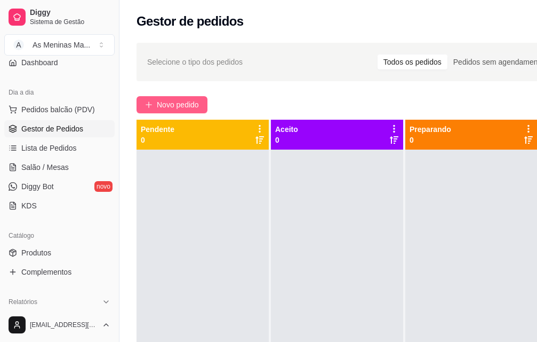
click at [186, 102] on span "Novo pedido" at bounding box center [178, 105] width 42 height 12
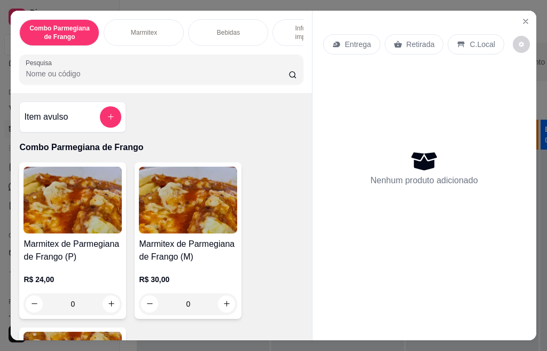
click at [152, 28] on div "Marmitex" at bounding box center [144, 32] width 80 height 27
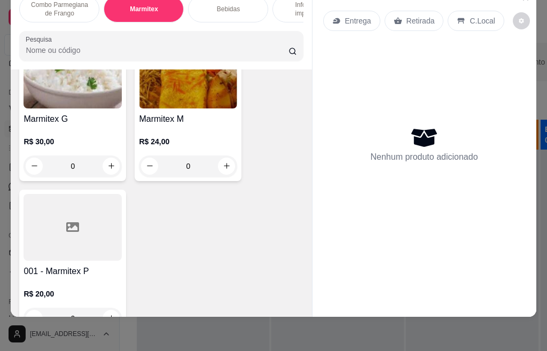
scroll to position [506, 0]
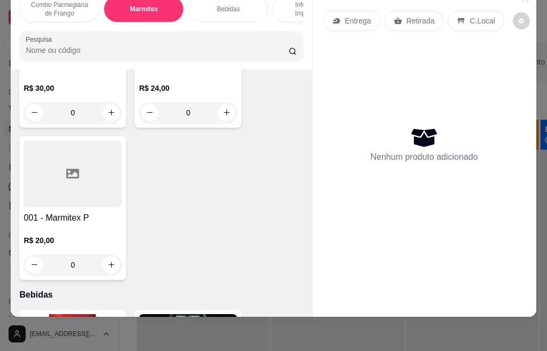
click at [74, 84] on p "R$ 30,00" at bounding box center [72, 88] width 98 height 11
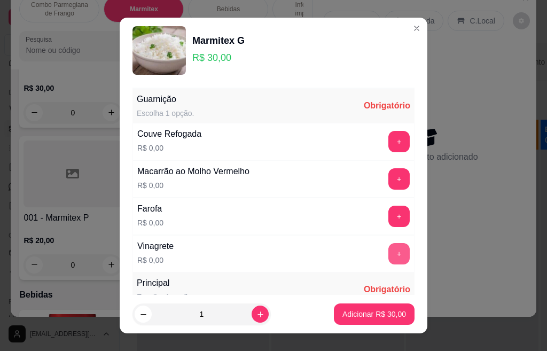
click at [388, 255] on button "+" at bounding box center [398, 253] width 21 height 21
click at [388, 209] on button "+" at bounding box center [398, 215] width 21 height 21
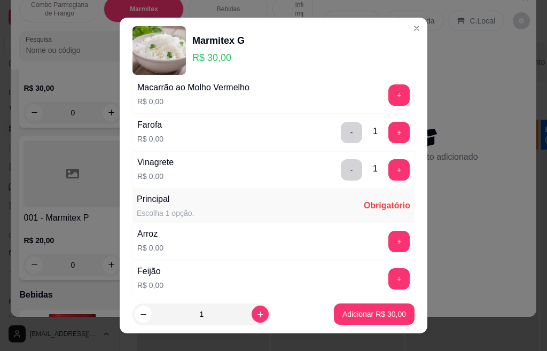
scroll to position [85, 0]
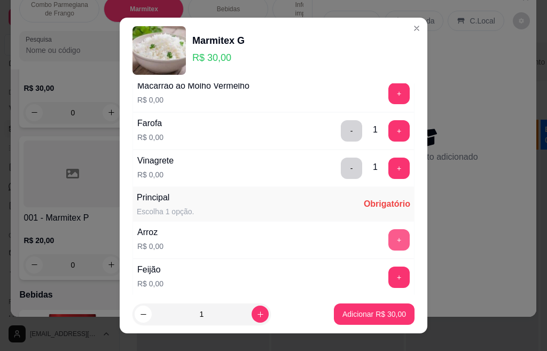
click at [388, 236] on button "+" at bounding box center [398, 239] width 21 height 21
click at [388, 273] on button "+" at bounding box center [398, 276] width 21 height 21
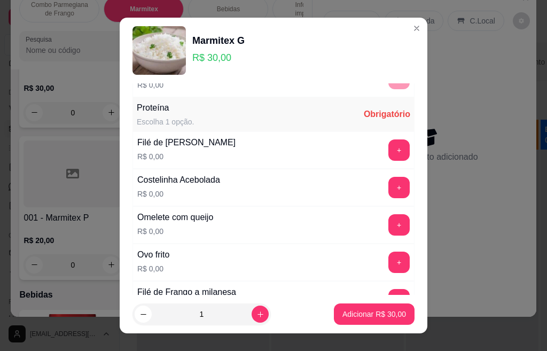
scroll to position [363, 0]
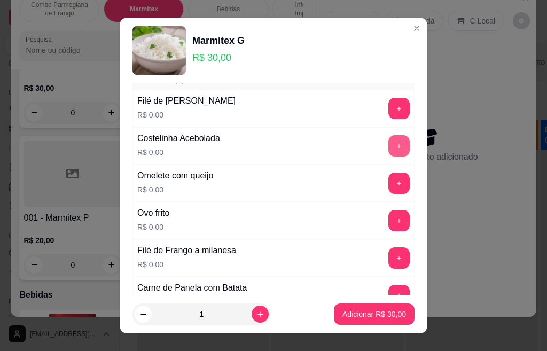
click at [388, 149] on button "+" at bounding box center [398, 145] width 21 height 21
click at [388, 290] on button "+" at bounding box center [398, 294] width 21 height 21
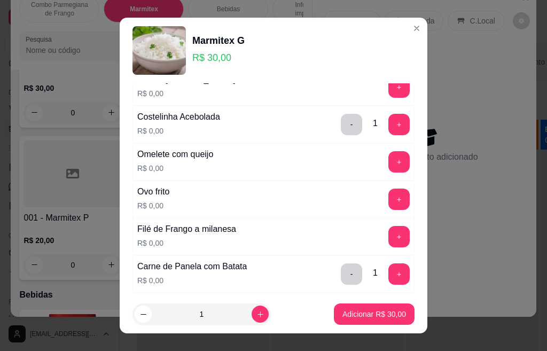
scroll to position [406, 0]
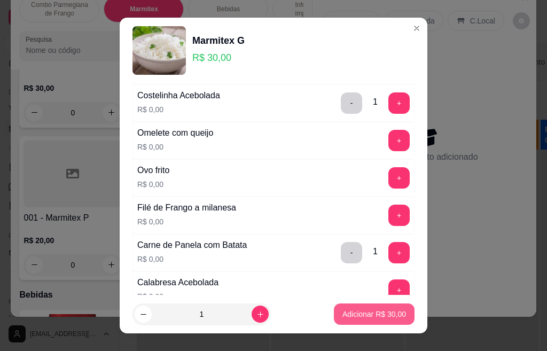
click at [387, 311] on p "Adicionar R$ 30,00" at bounding box center [374, 314] width 64 height 11
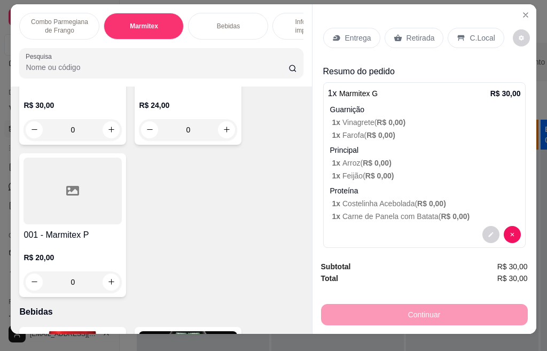
scroll to position [0, 0]
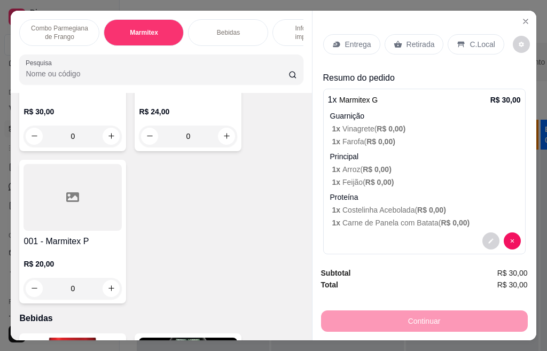
click at [361, 39] on p "Entrega" at bounding box center [358, 44] width 26 height 11
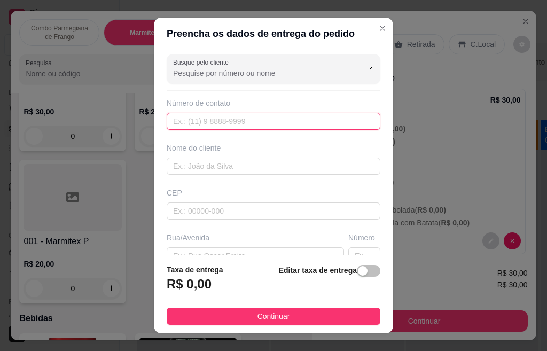
click at [257, 122] on input "text" at bounding box center [273, 121] width 213 height 17
paste input "[PHONE_NUMBER]"
click at [257, 121] on input "[PHONE_NUMBER]" at bounding box center [273, 121] width 213 height 17
type input "[PHONE_NUMBER]"
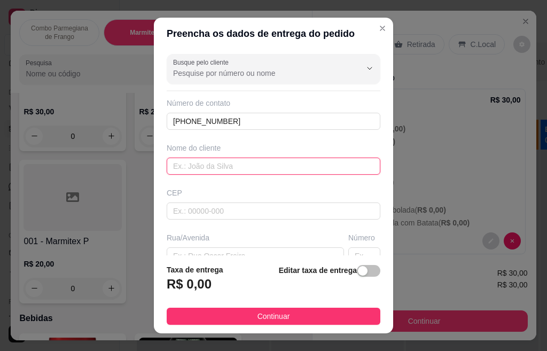
click at [256, 161] on input "text" at bounding box center [273, 165] width 213 height 17
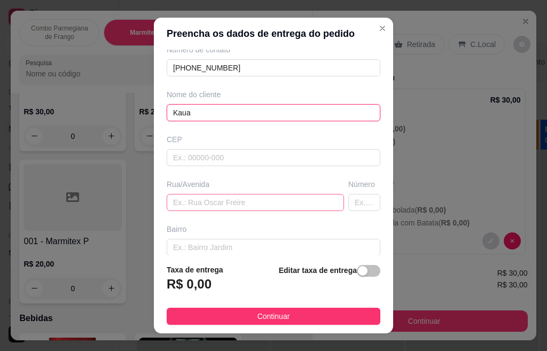
type input "Kaua"
click at [226, 205] on input "text" at bounding box center [255, 202] width 177 height 17
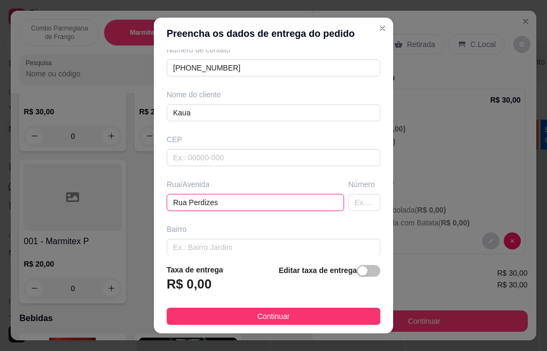
type input "Rua Perdizes"
type input "98"
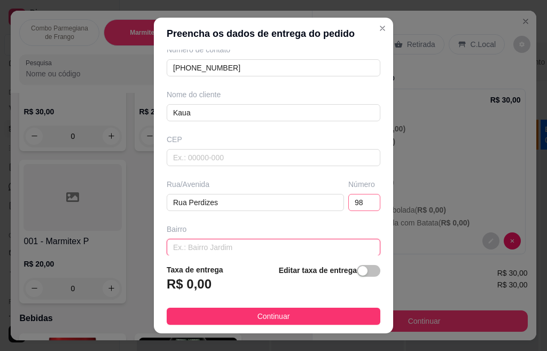
scroll to position [54, 0]
type input "Jardim dos Lirios"
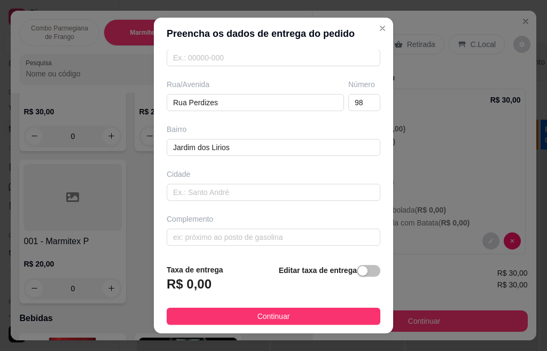
scroll to position [154, 0]
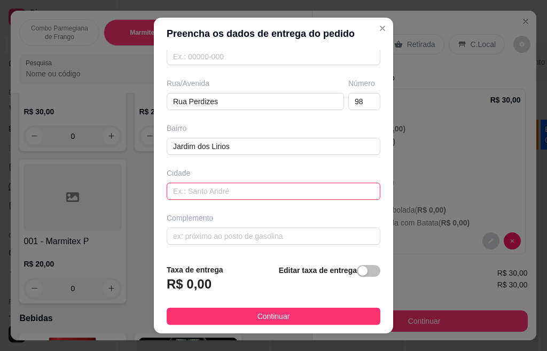
click at [326, 195] on input "text" at bounding box center [273, 191] width 213 height 17
type input "Santa Barbara doeste"
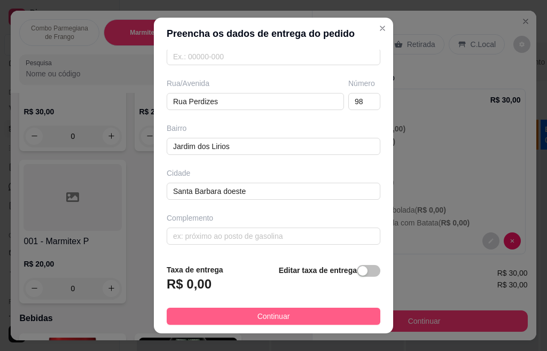
click at [306, 321] on button "Continuar" at bounding box center [273, 315] width 213 height 17
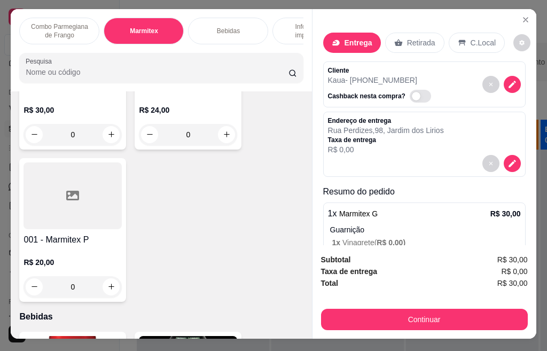
scroll to position [0, 0]
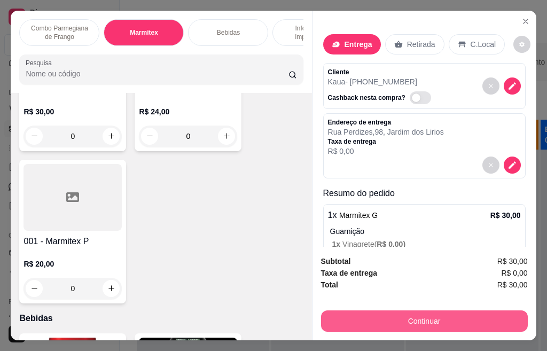
click at [366, 321] on button "Continuar" at bounding box center [424, 320] width 207 height 21
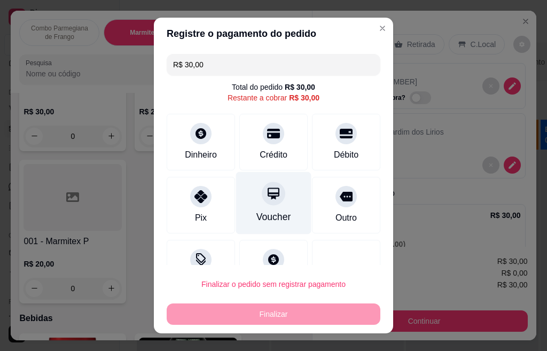
scroll to position [36, 0]
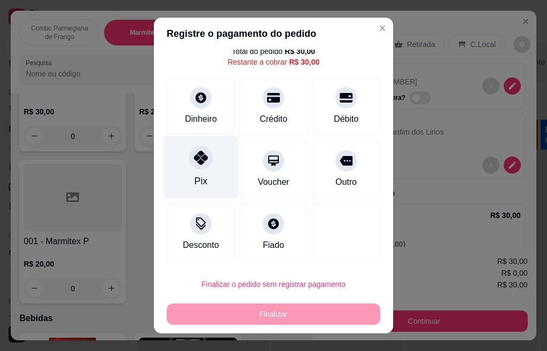
click at [194, 172] on div "Pix" at bounding box center [200, 167] width 75 height 62
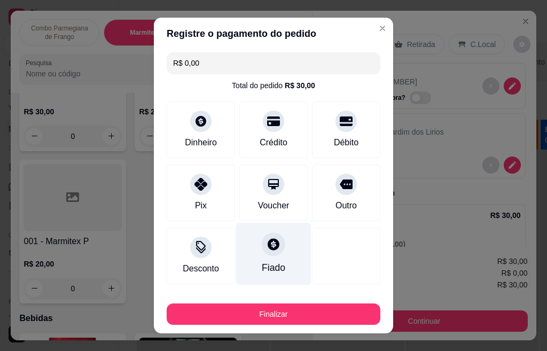
scroll to position [0, 0]
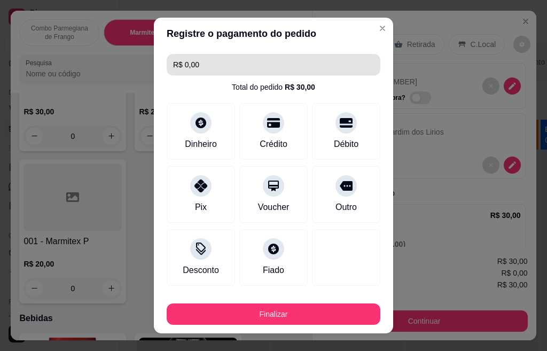
click at [193, 60] on input "R$ 0,00" at bounding box center [273, 64] width 201 height 21
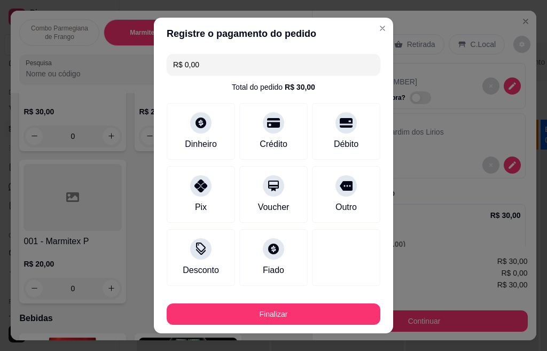
drag, startPoint x: 199, startPoint y: 64, endPoint x: 163, endPoint y: 69, distance: 35.7
click at [167, 69] on div "R$ 0,00" at bounding box center [273, 64] width 213 height 21
drag, startPoint x: 259, startPoint y: 77, endPoint x: 260, endPoint y: 89, distance: 11.9
click at [258, 78] on div "R$ 20,00 Total do pedido R$ 30,00 Dinheiro Crédito Débito Pix Voucher Outro Des…" at bounding box center [273, 170] width 239 height 241
click at [260, 96] on div "R$ 20,00 Total do pedido R$ 30,00 Dinheiro Crédito Débito Pix Voucher Outro Des…" at bounding box center [273, 170] width 239 height 241
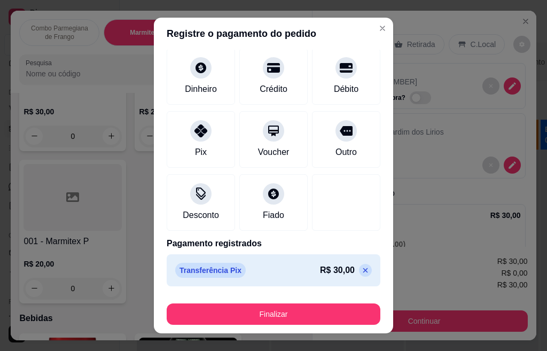
click at [361, 273] on icon at bounding box center [365, 270] width 9 height 9
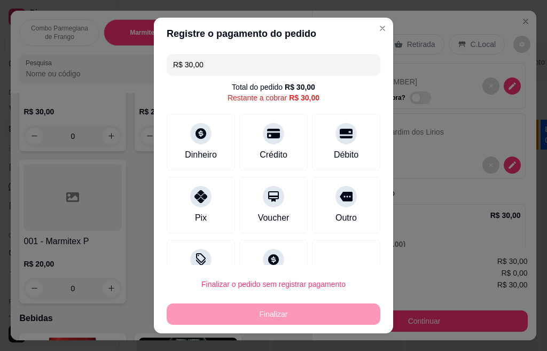
drag, startPoint x: 203, startPoint y: 58, endPoint x: 168, endPoint y: 35, distance: 41.8
click at [168, 48] on section "Registre o pagamento do pedido R$ 30,00 Total do pedido R$ 30,00 Restante a cob…" at bounding box center [273, 175] width 239 height 315
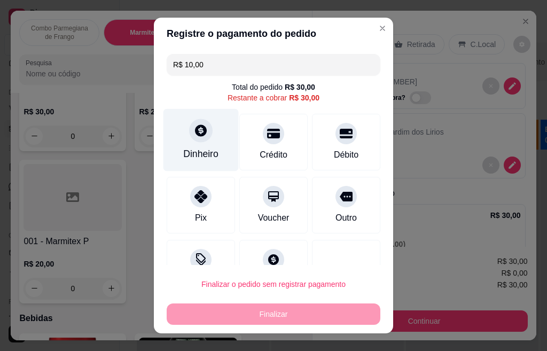
click at [195, 130] on icon at bounding box center [201, 130] width 12 height 12
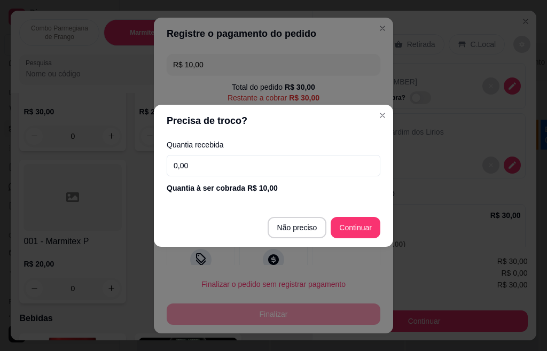
drag, startPoint x: 200, startPoint y: 167, endPoint x: 160, endPoint y: 176, distance: 40.9
click at [160, 176] on div "Quantia recebida 0,00 Quantia à ser cobrada R$ 10,00" at bounding box center [273, 167] width 239 height 61
click at [275, 196] on div "Quantia recebida 0,00 Quantia à ser cobrada R$ 10,00" at bounding box center [273, 167] width 239 height 61
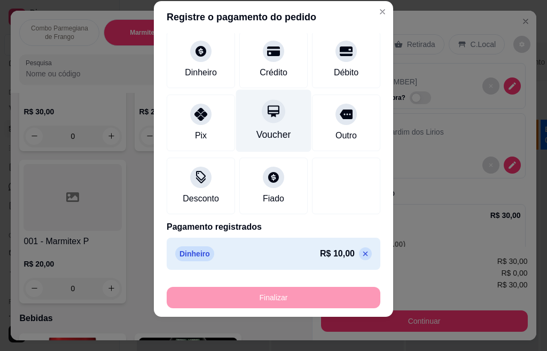
scroll to position [12, 0]
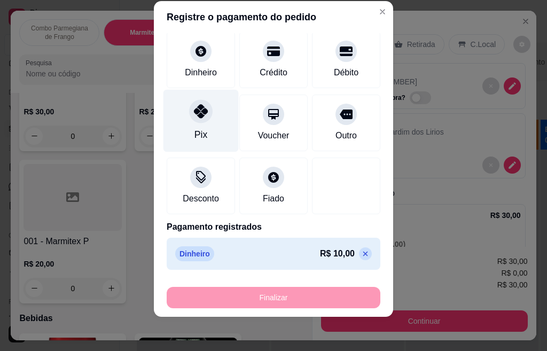
click at [194, 114] on icon at bounding box center [201, 111] width 14 height 14
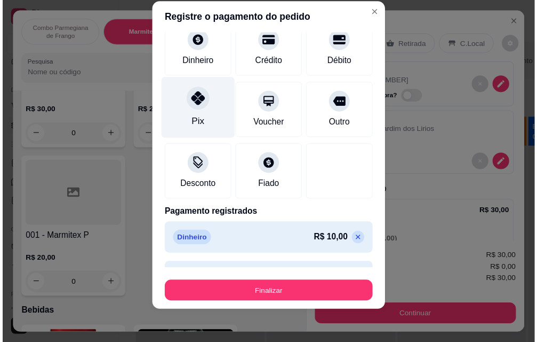
scroll to position [55, 0]
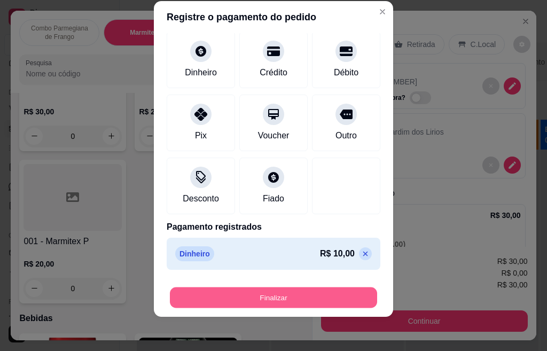
click at [270, 296] on button "Finalizar" at bounding box center [273, 297] width 207 height 21
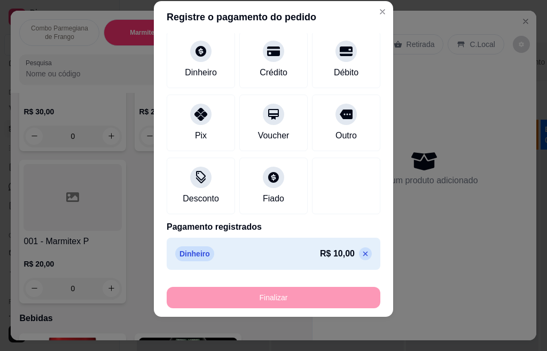
type input "-R$ 30,00"
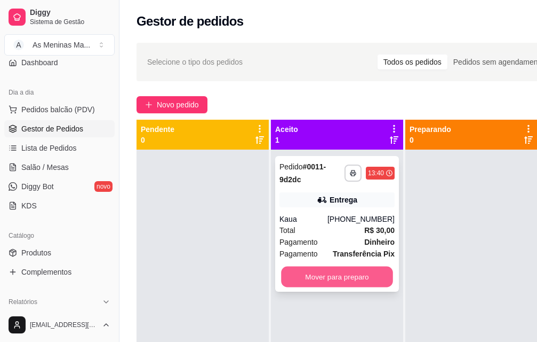
click at [336, 274] on button "Mover para preparo" at bounding box center [337, 276] width 112 height 21
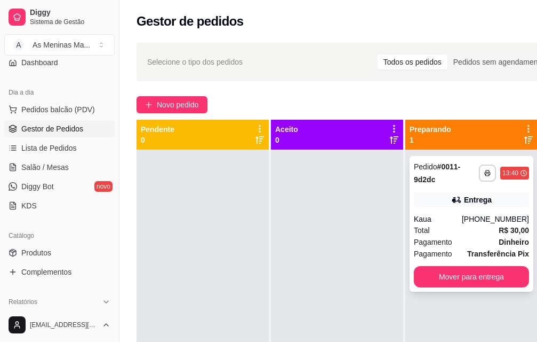
click at [499, 221] on div "[PHONE_NUMBER]" at bounding box center [495, 218] width 67 height 11
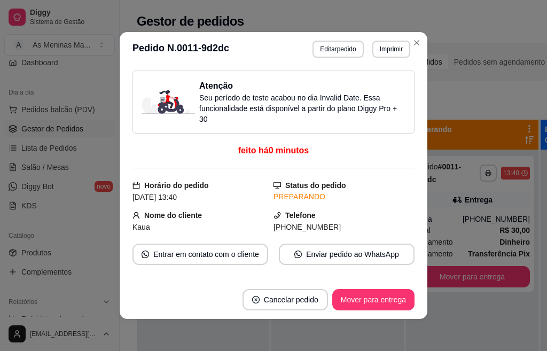
scroll to position [107, 0]
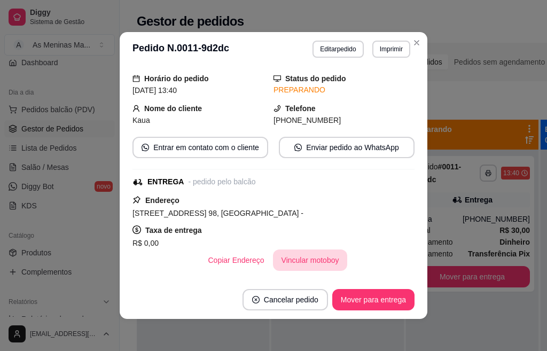
click at [292, 254] on button "Vincular motoboy" at bounding box center [310, 259] width 75 height 21
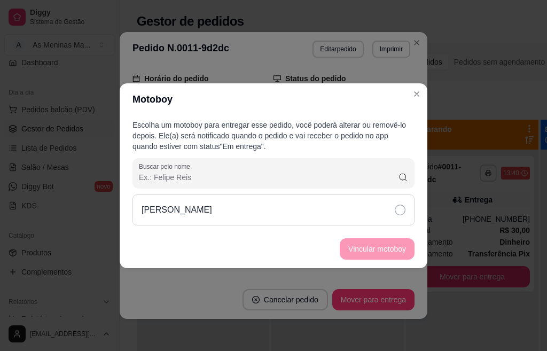
click at [394, 207] on icon at bounding box center [399, 209] width 11 height 11
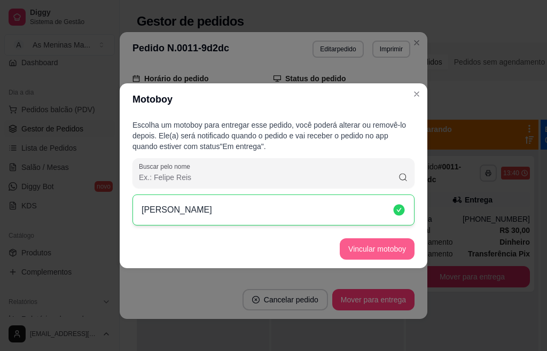
click at [390, 251] on button "Vincular motoboy" at bounding box center [376, 248] width 75 height 21
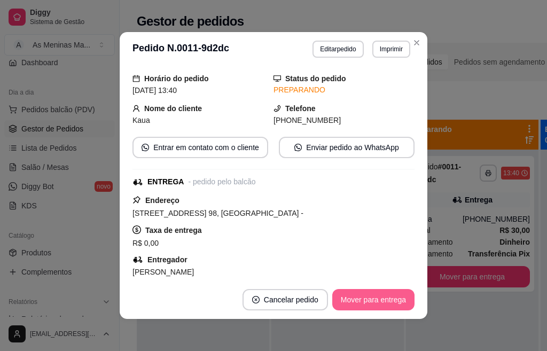
click at [377, 296] on button "Mover para entrega" at bounding box center [373, 299] width 82 height 21
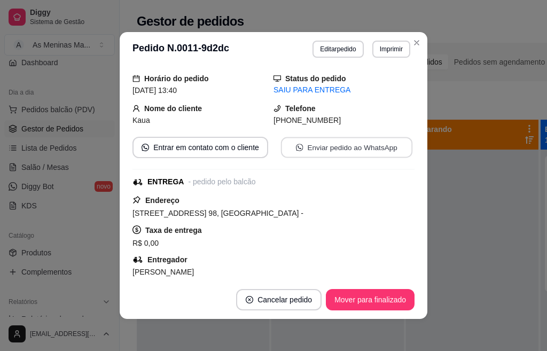
click at [346, 146] on button "Enviar pedido ao WhatsApp" at bounding box center [346, 147] width 131 height 21
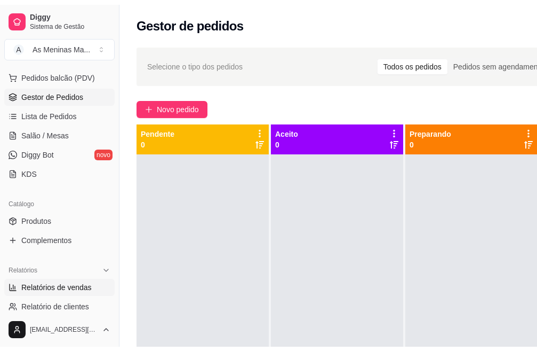
scroll to position [204, 0]
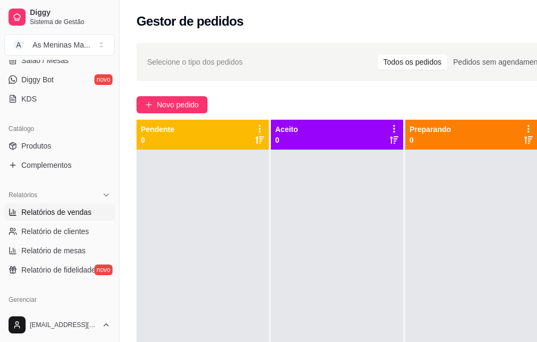
click at [68, 209] on span "Relatórios de vendas" at bounding box center [56, 212] width 70 height 11
select select "ALL"
select select "0"
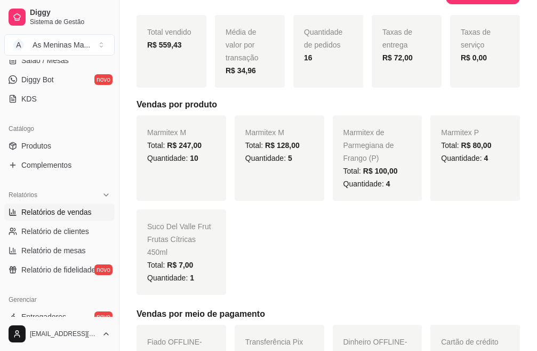
scroll to position [160, 0]
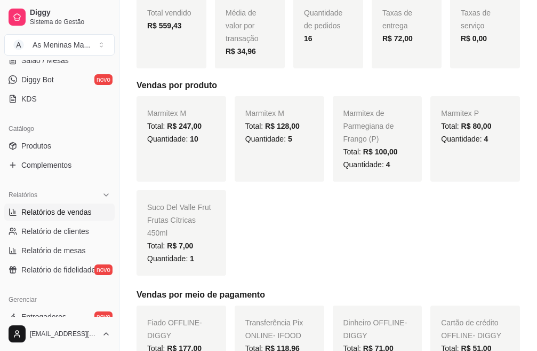
click at [468, 204] on div "Marmitex M Total: R$ 247,00 Quantidade: 10 Marmitex M Total: R$ 128,00 Quantida…" at bounding box center [329, 185] width 384 height 179
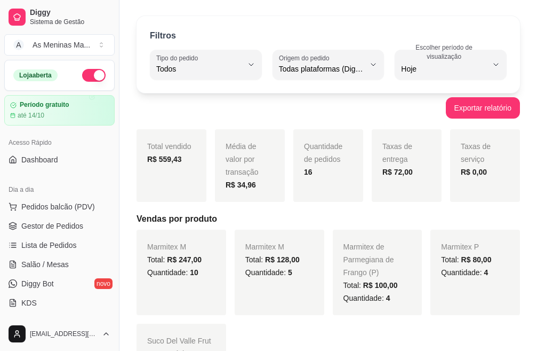
scroll to position [53, 0]
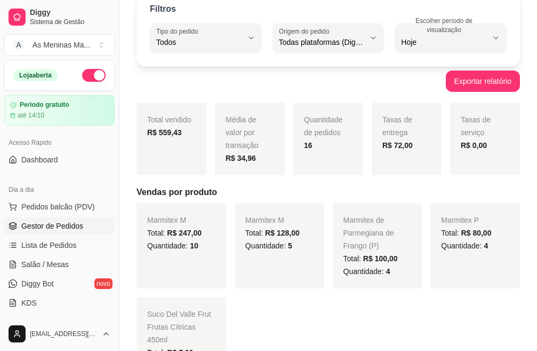
click at [39, 232] on link "Gestor de Pedidos" at bounding box center [59, 225] width 110 height 17
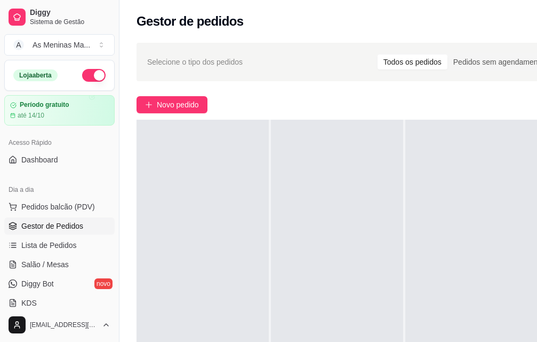
scroll to position [0, 120]
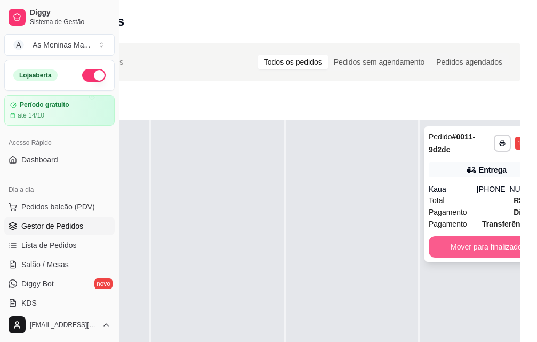
click at [485, 236] on button "Mover para finalizado" at bounding box center [486, 246] width 115 height 21
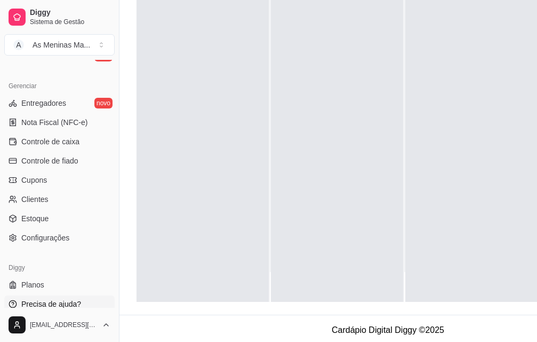
scroll to position [160, 0]
click at [73, 144] on span "Controle de caixa" at bounding box center [50, 141] width 58 height 11
